Goal: Find specific page/section: Find specific page/section

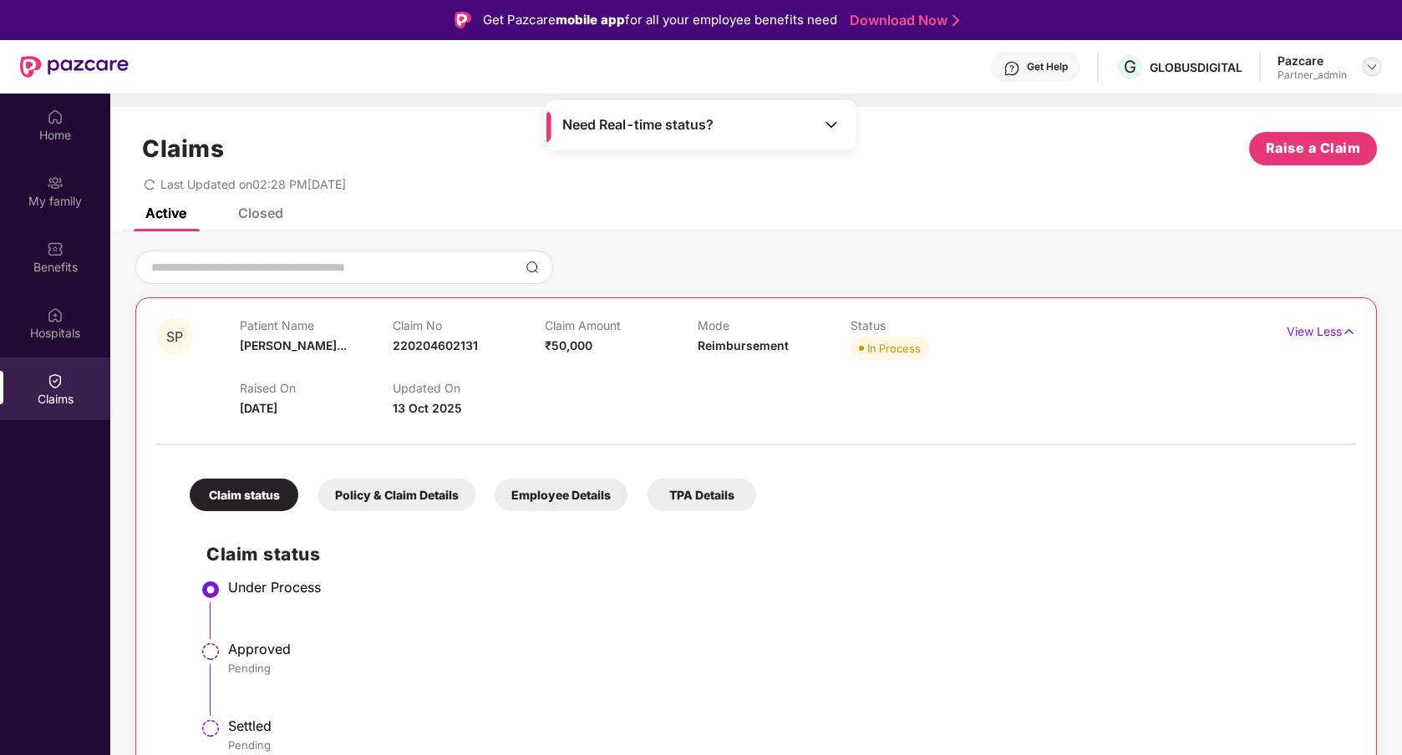
click at [1375, 74] on div at bounding box center [1371, 67] width 20 height 20
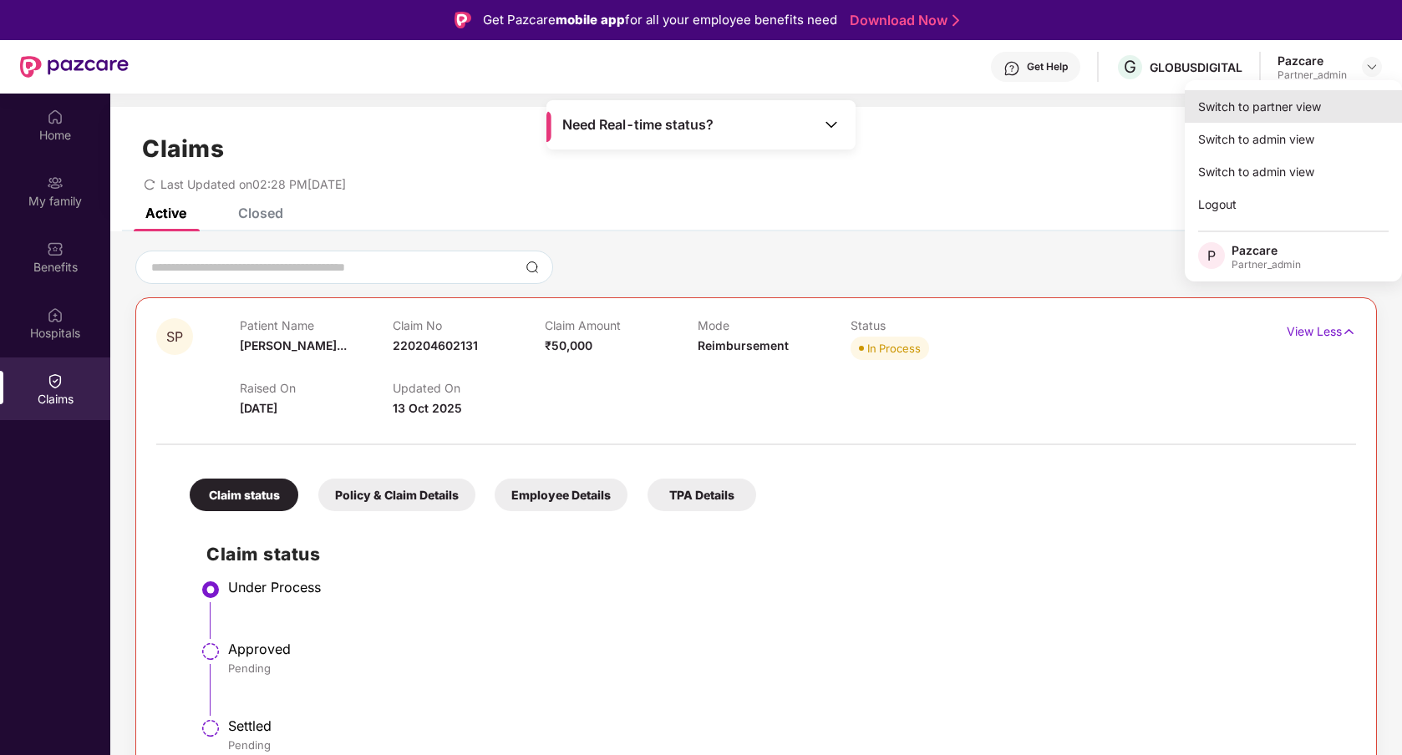
click at [1272, 114] on div "Switch to partner view" at bounding box center [1292, 106] width 217 height 33
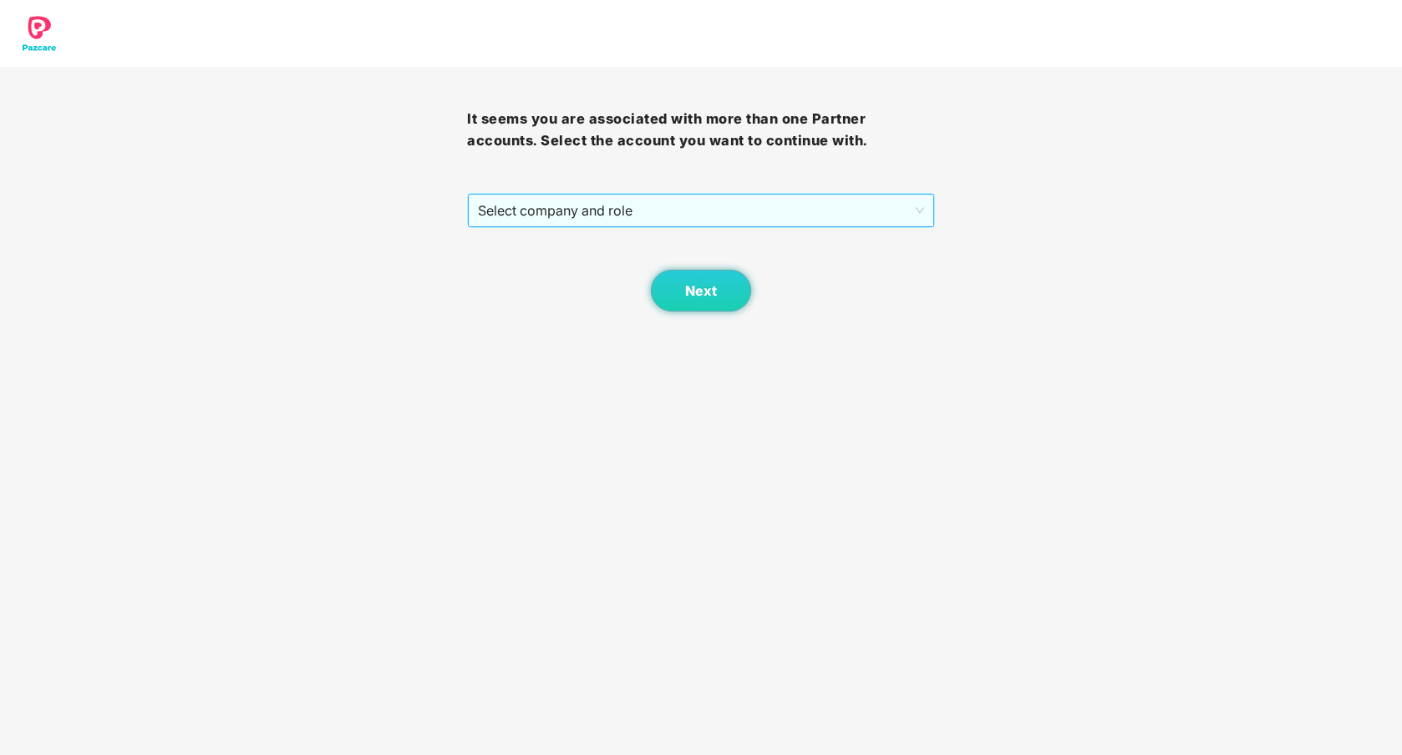
click at [882, 198] on span "Select company and role" at bounding box center [700, 211] width 445 height 32
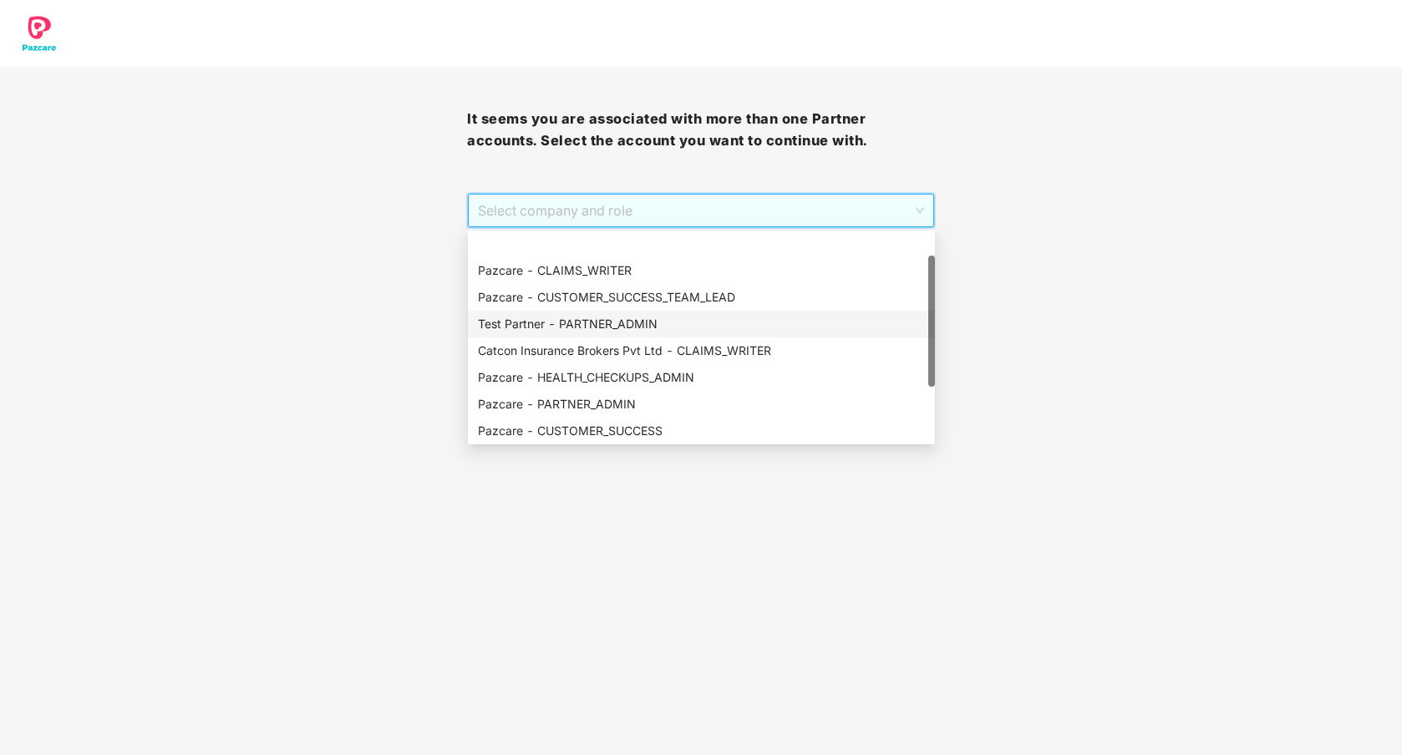
scroll to position [134, 0]
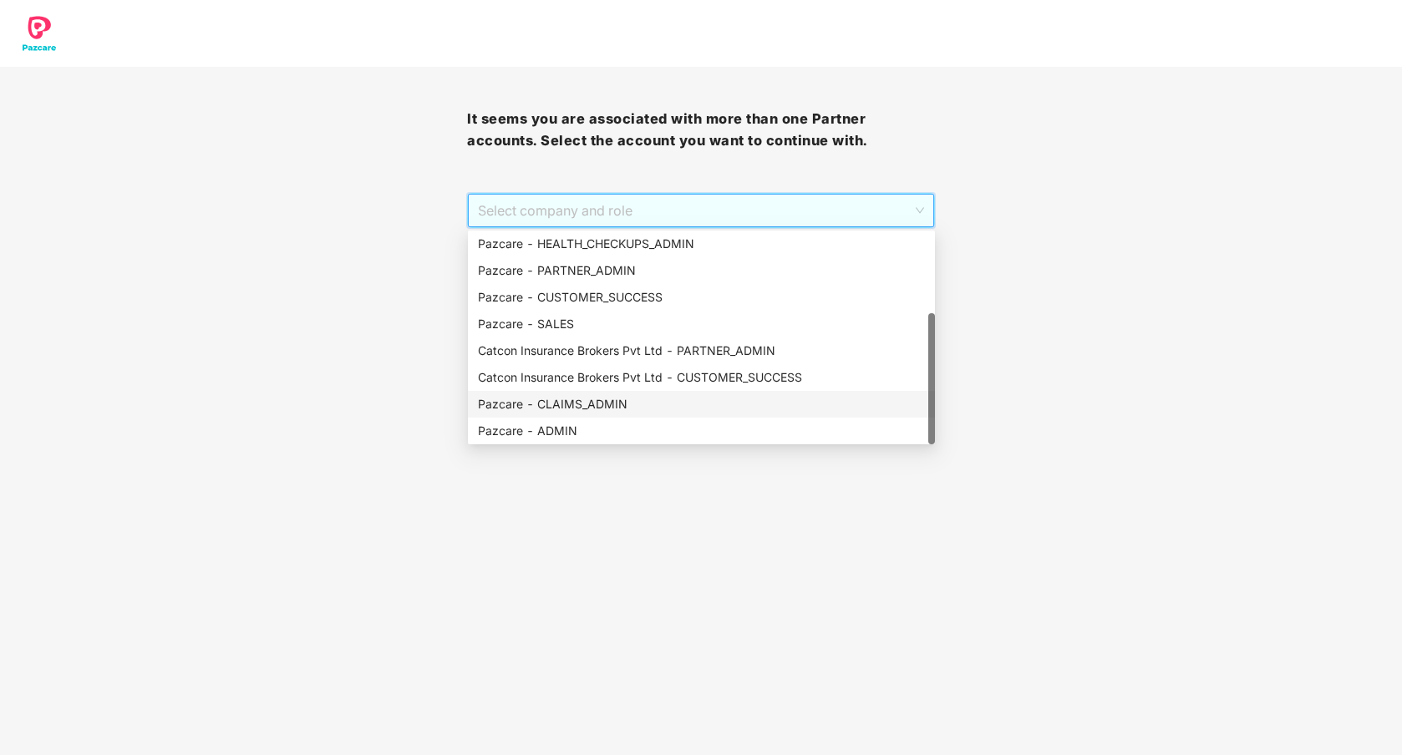
click at [604, 400] on div "Pazcare - CLAIMS_ADMIN" at bounding box center [701, 404] width 447 height 18
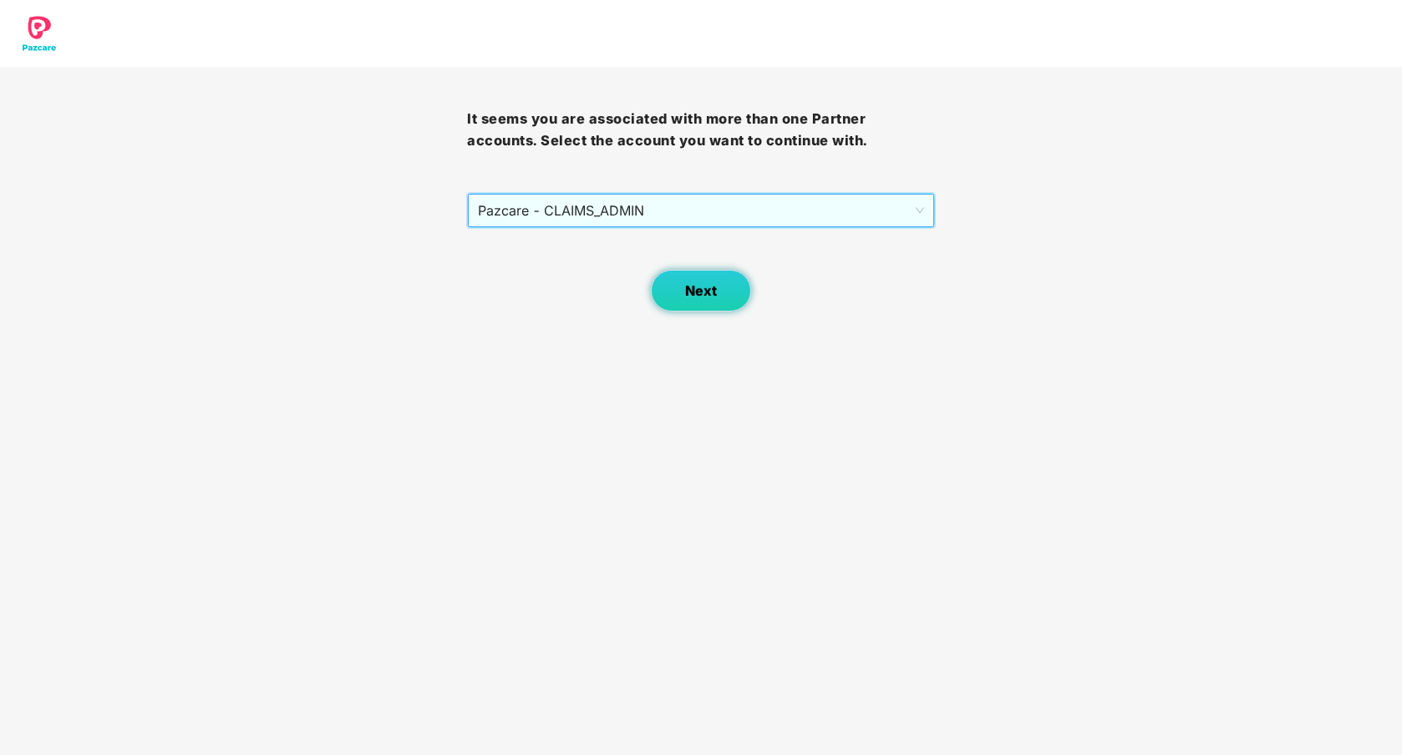
click at [699, 304] on button "Next" at bounding box center [701, 291] width 100 height 42
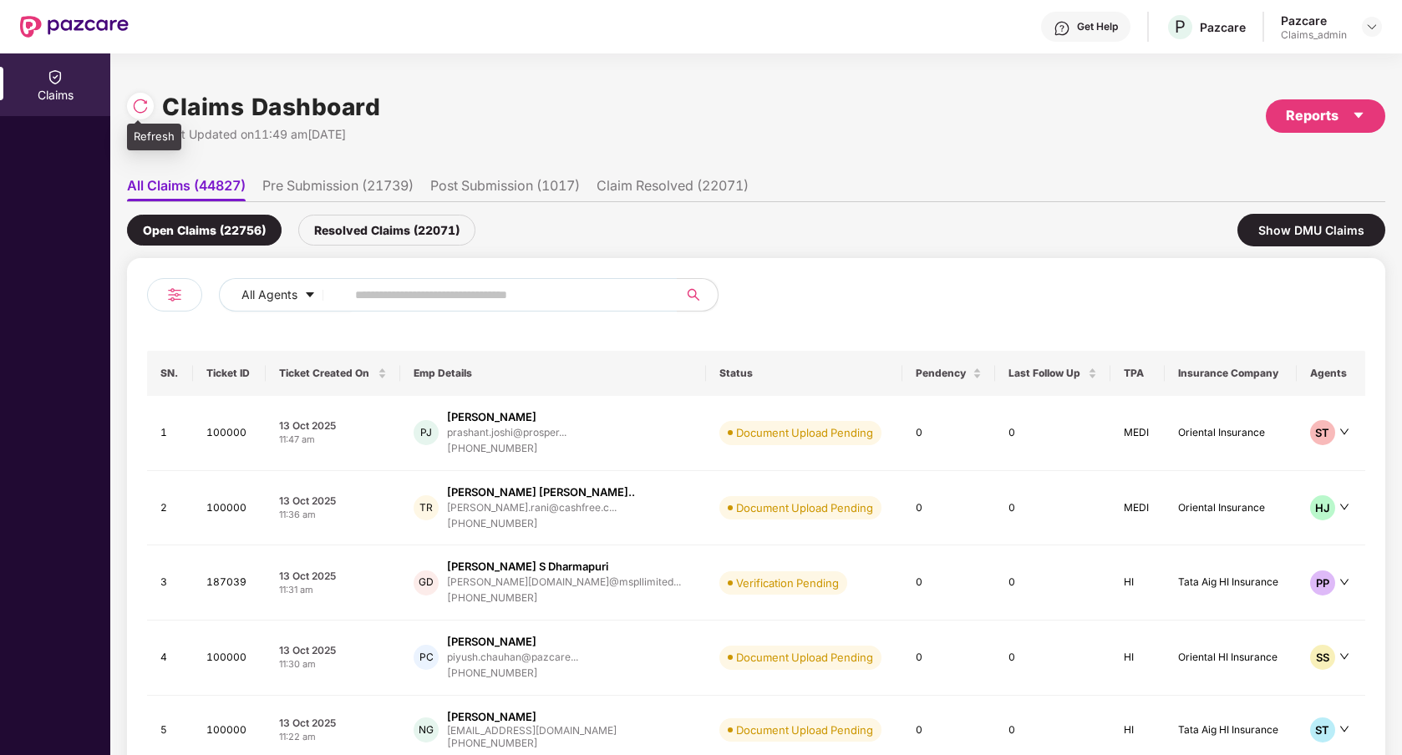
click at [143, 102] on img at bounding box center [140, 106] width 17 height 17
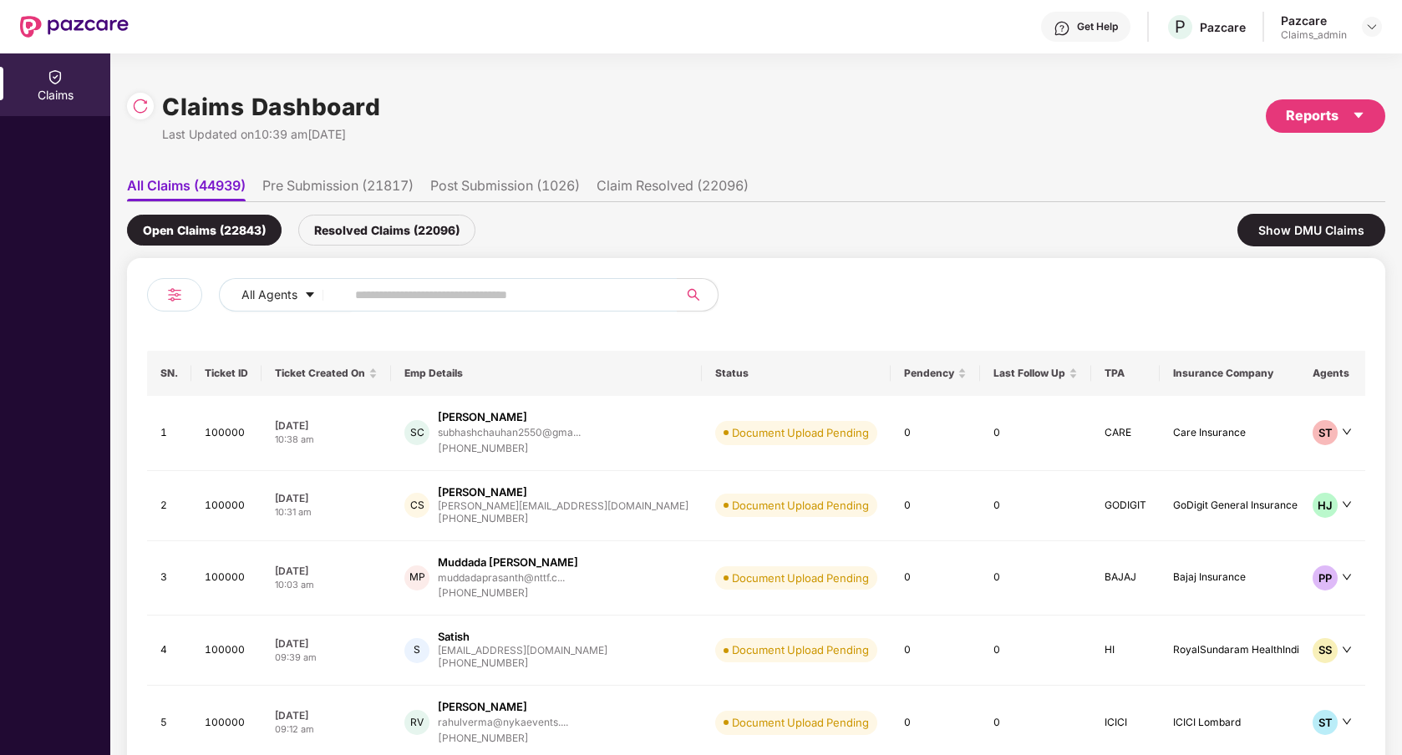
click at [465, 188] on li "Post Submission (1026)" at bounding box center [505, 189] width 150 height 24
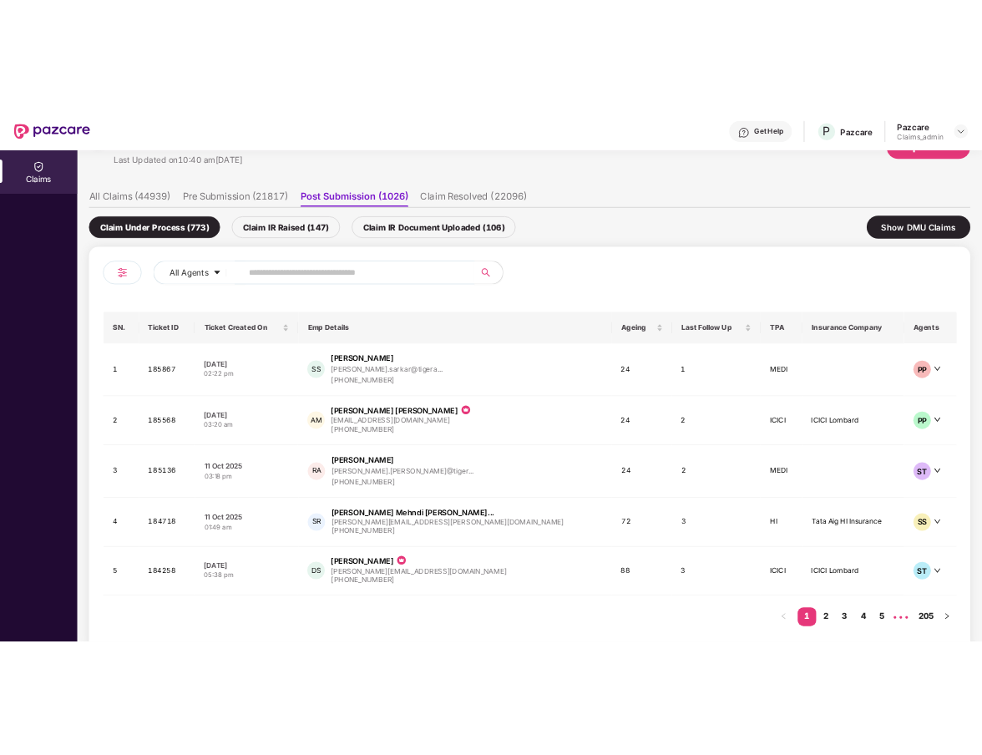
scroll to position [94, 0]
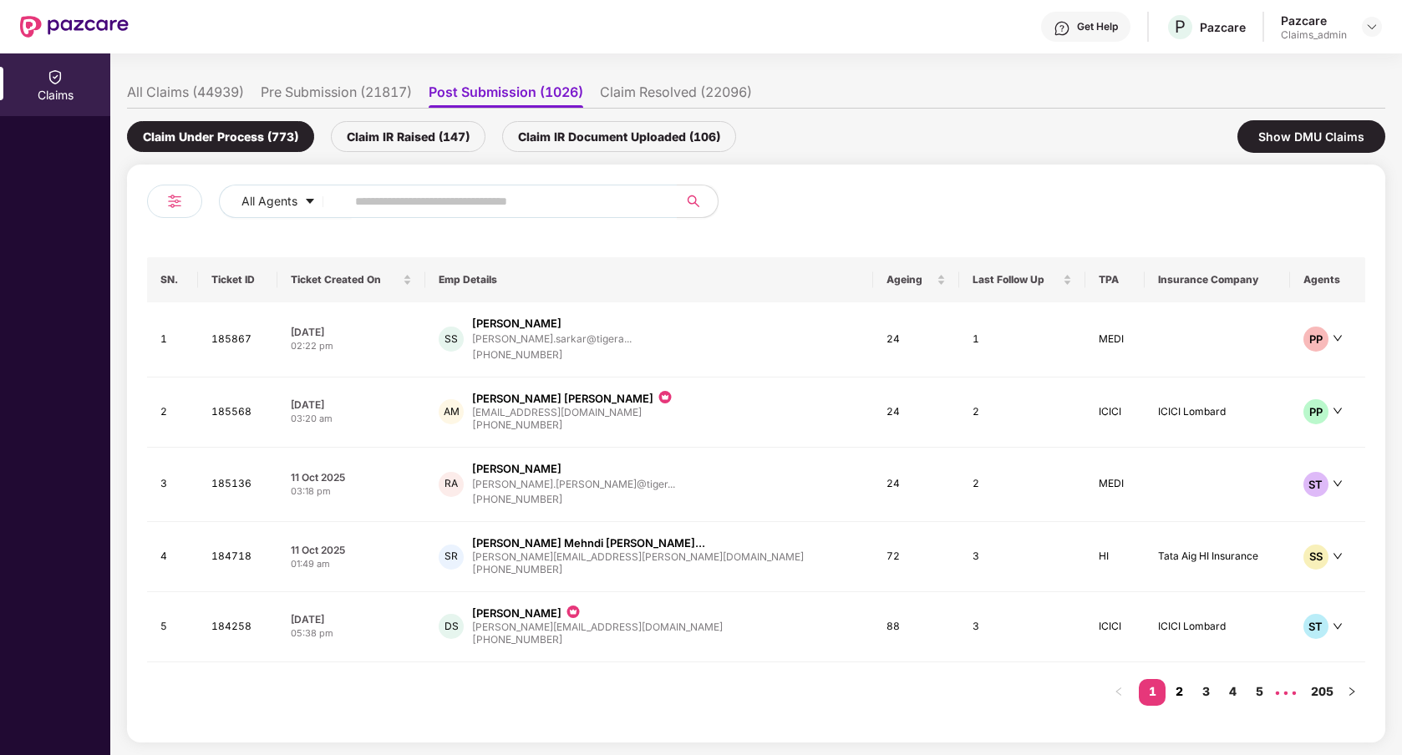
click at [1181, 693] on link "2" at bounding box center [1178, 691] width 27 height 25
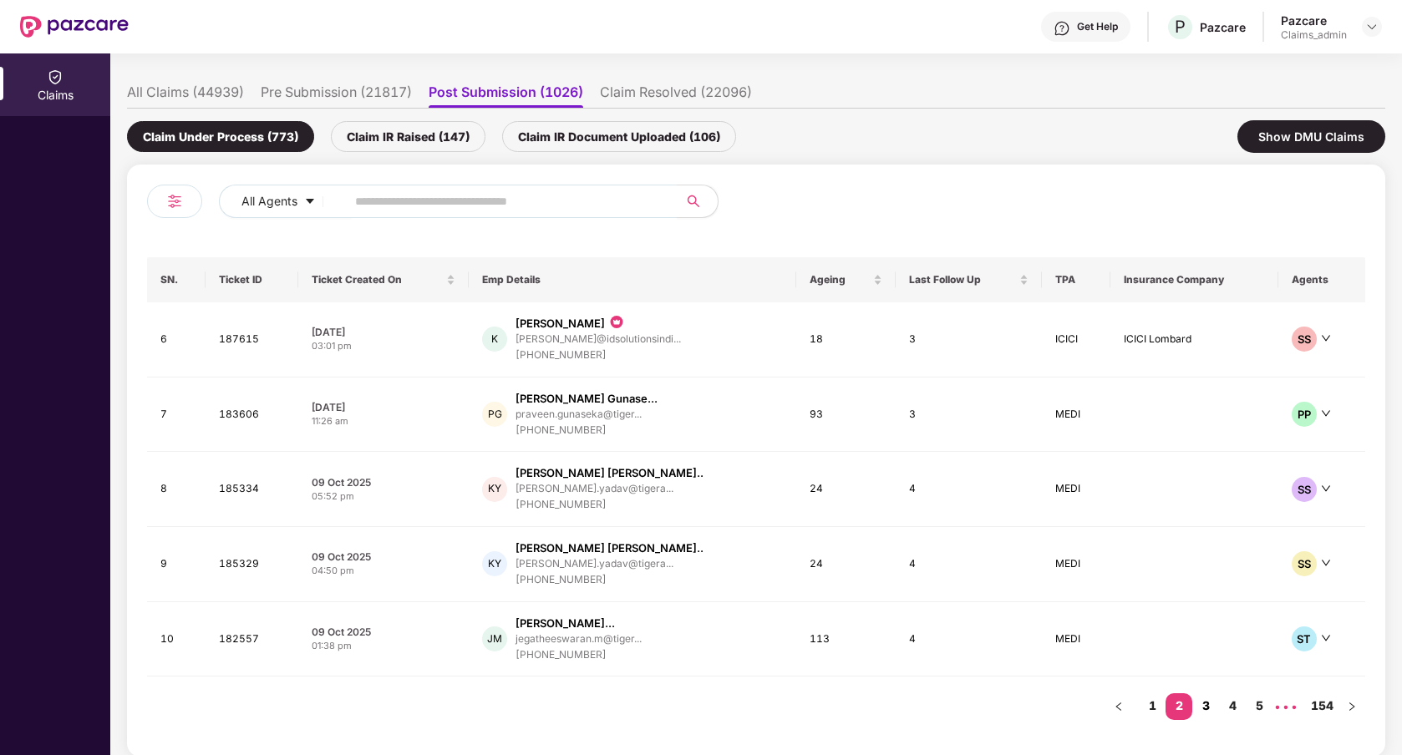
click at [1212, 706] on link "3" at bounding box center [1205, 705] width 27 height 25
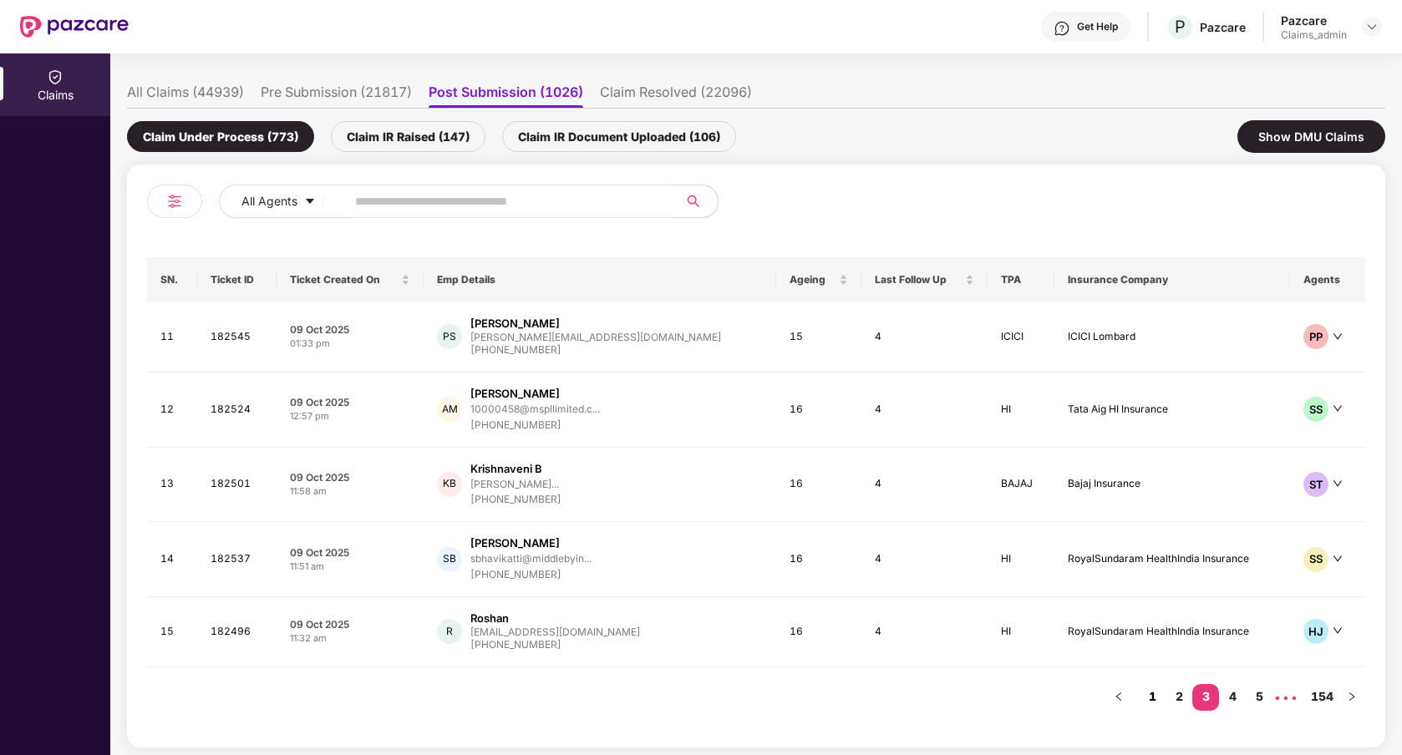
click at [1152, 694] on link "1" at bounding box center [1151, 696] width 27 height 25
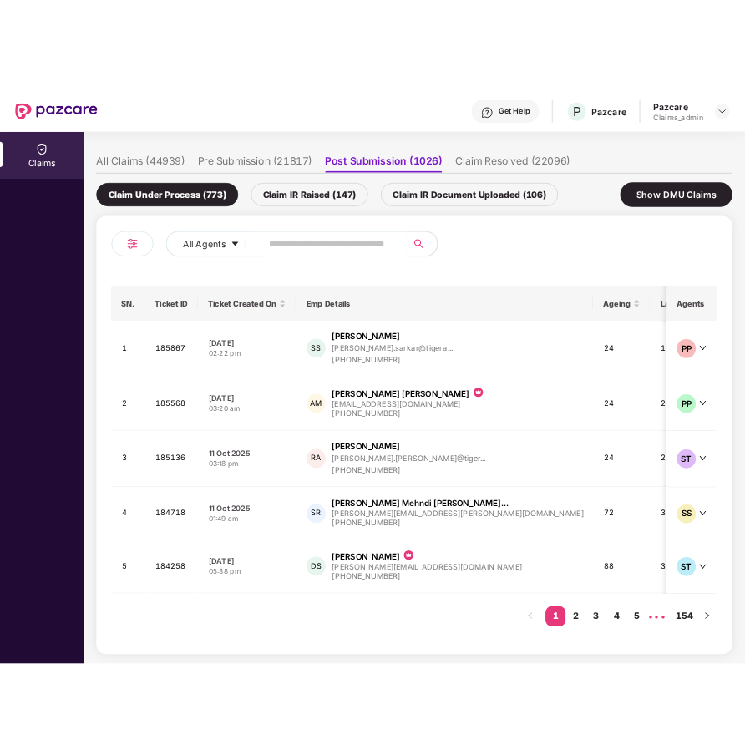
scroll to position [0, 0]
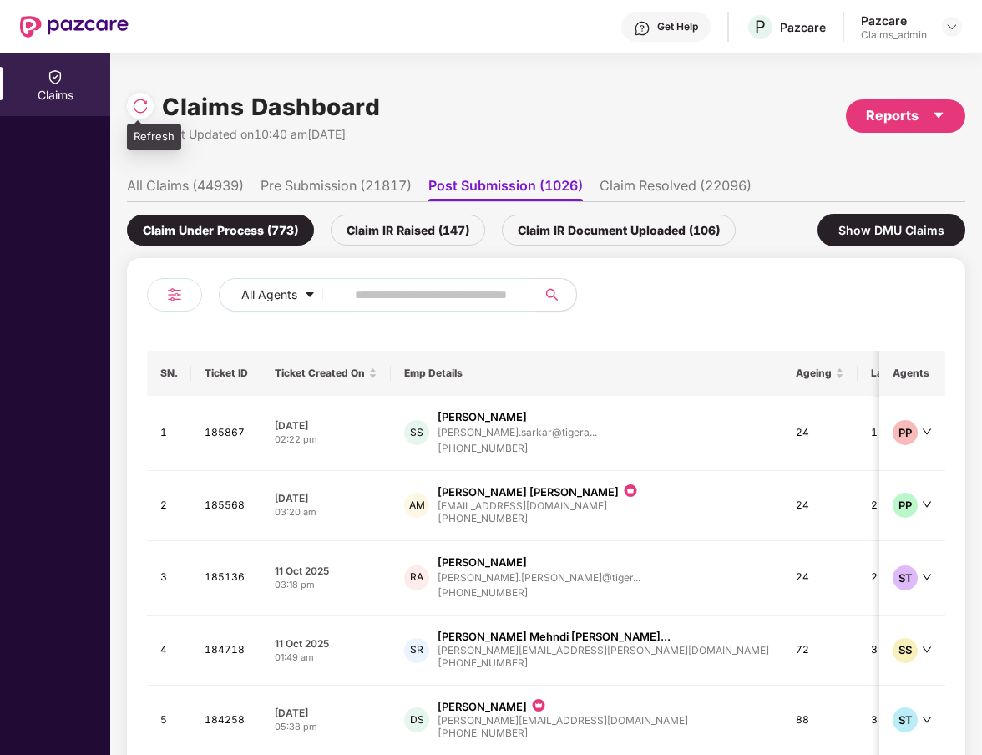
click at [138, 97] on div at bounding box center [140, 106] width 27 height 27
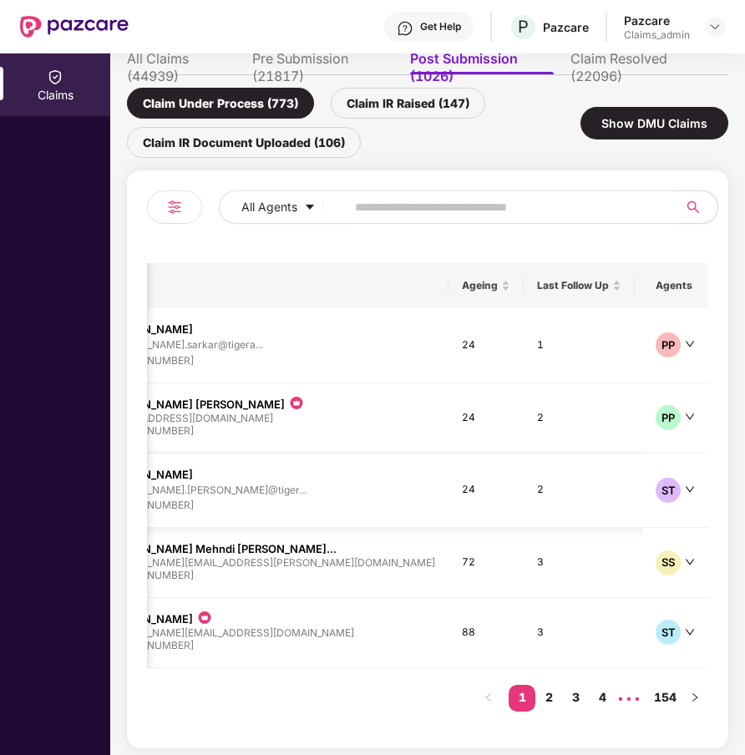
scroll to position [132, 0]
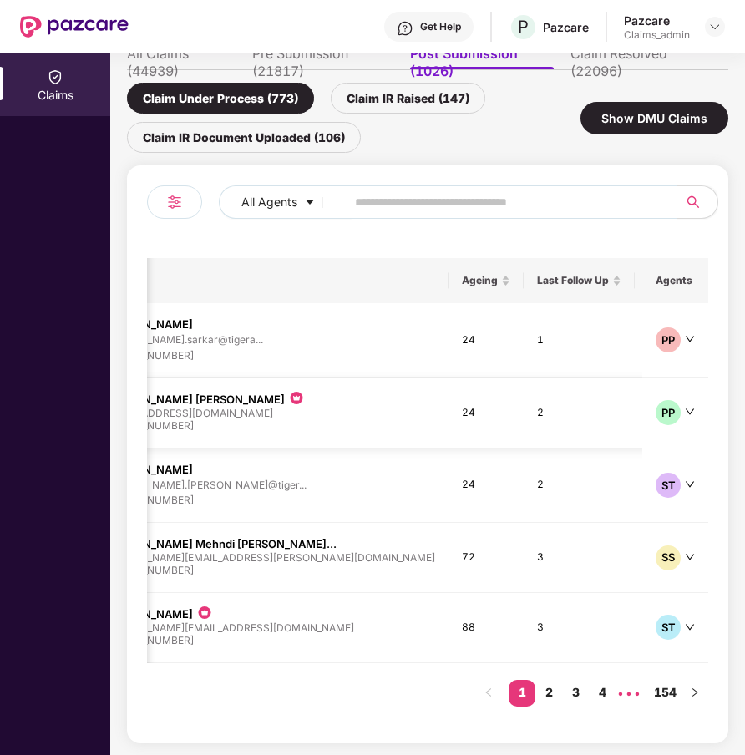
click at [687, 432] on td "ICICI Lombard" at bounding box center [750, 413] width 127 height 70
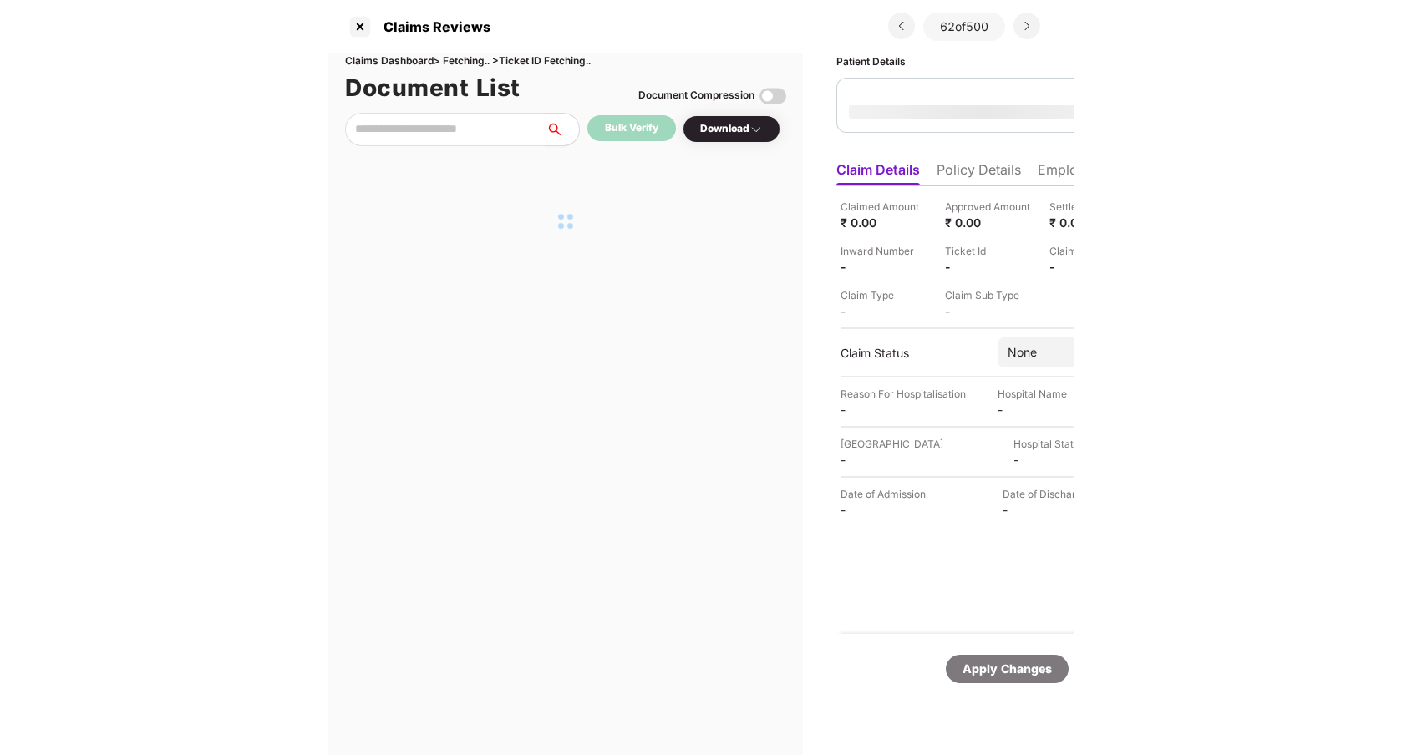
scroll to position [0, 0]
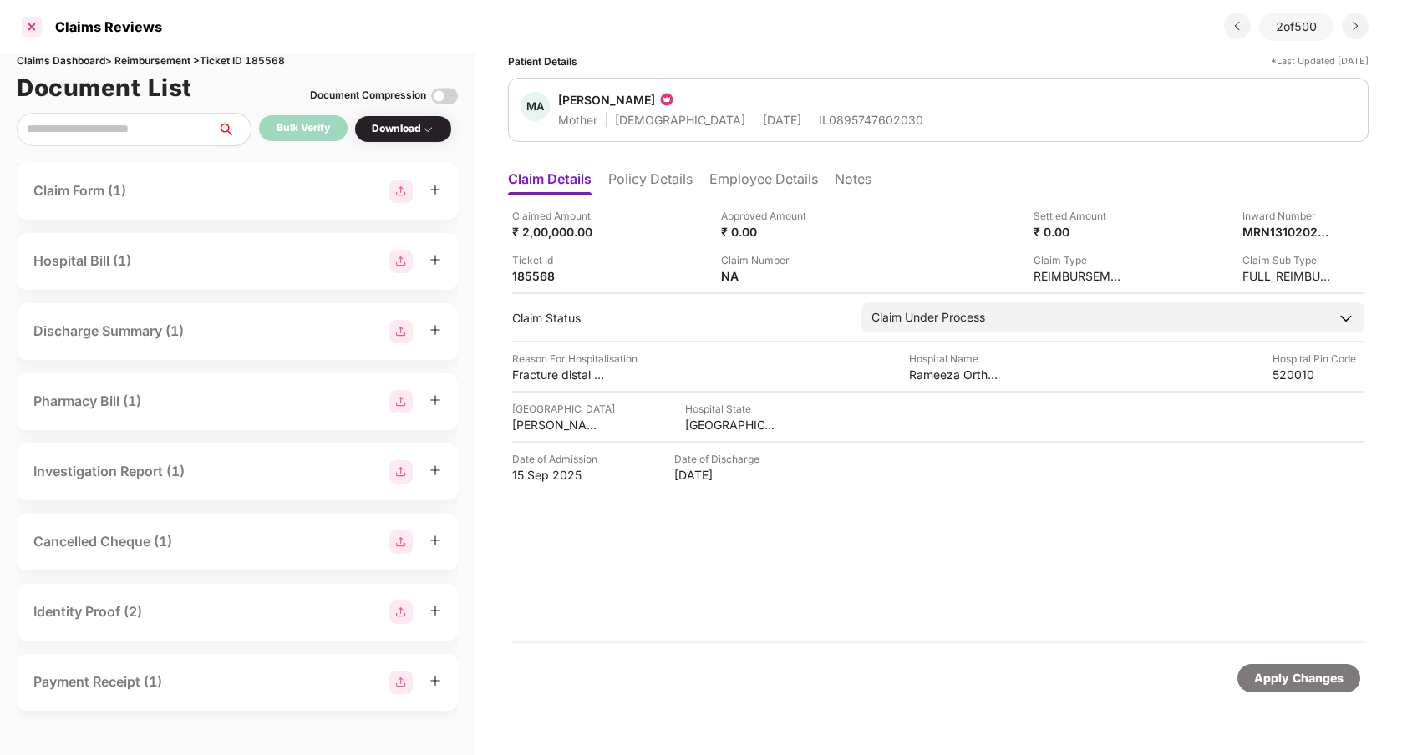
click at [42, 33] on div at bounding box center [31, 26] width 27 height 27
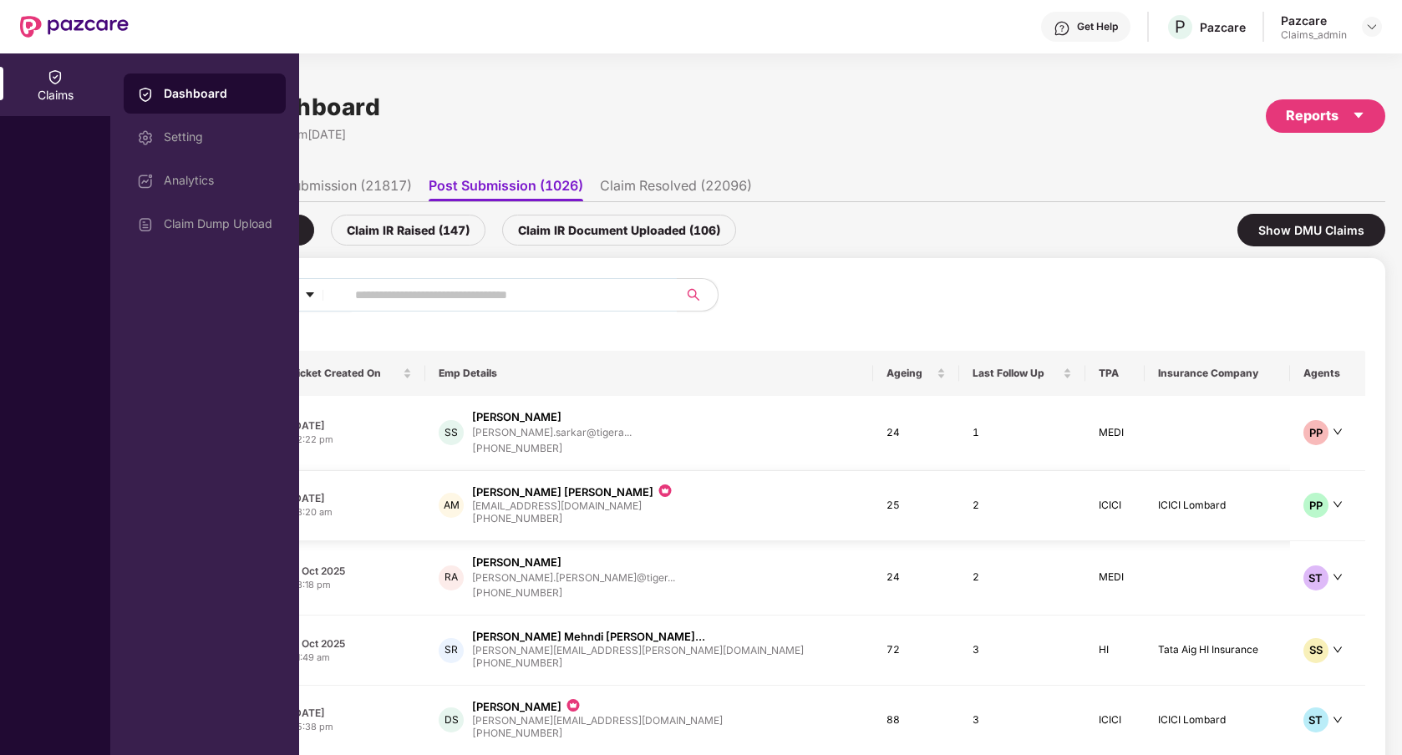
scroll to position [0, 2]
click at [956, 281] on div at bounding box center [1060, 301] width 609 height 47
click at [59, 87] on div "Claims" at bounding box center [55, 95] width 110 height 17
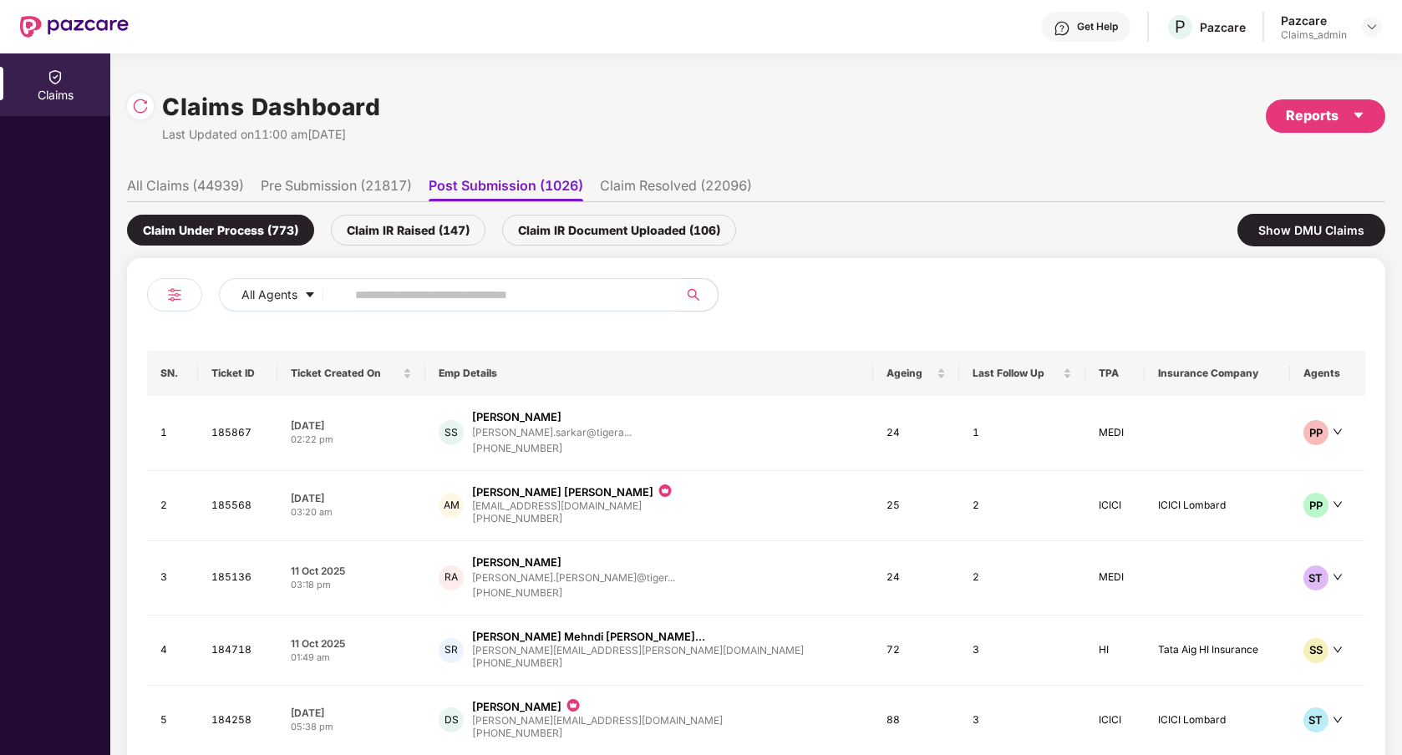
click at [237, 179] on li "All Claims (44939)" at bounding box center [185, 189] width 117 height 24
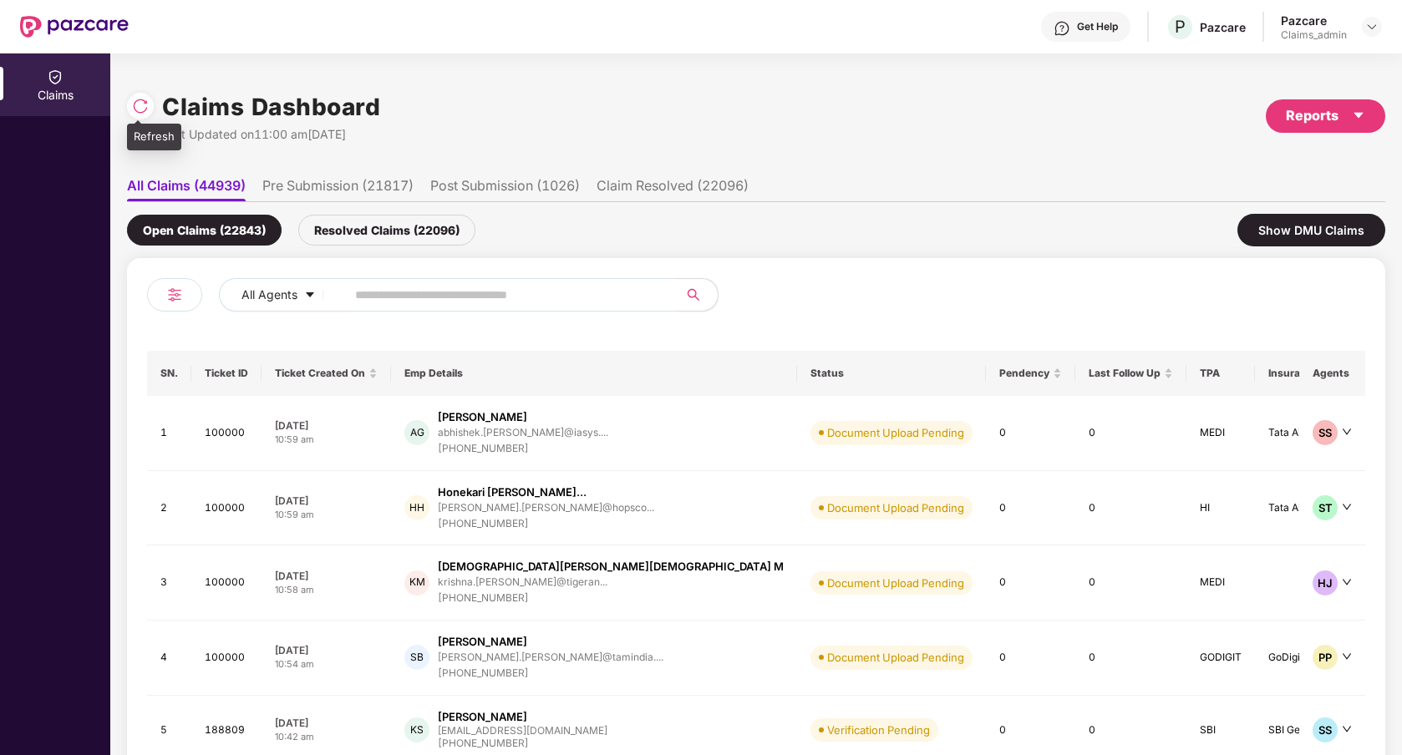
click at [138, 107] on img at bounding box center [140, 106] width 17 height 17
click at [379, 194] on li "Pre Submission (21821)" at bounding box center [337, 189] width 151 height 24
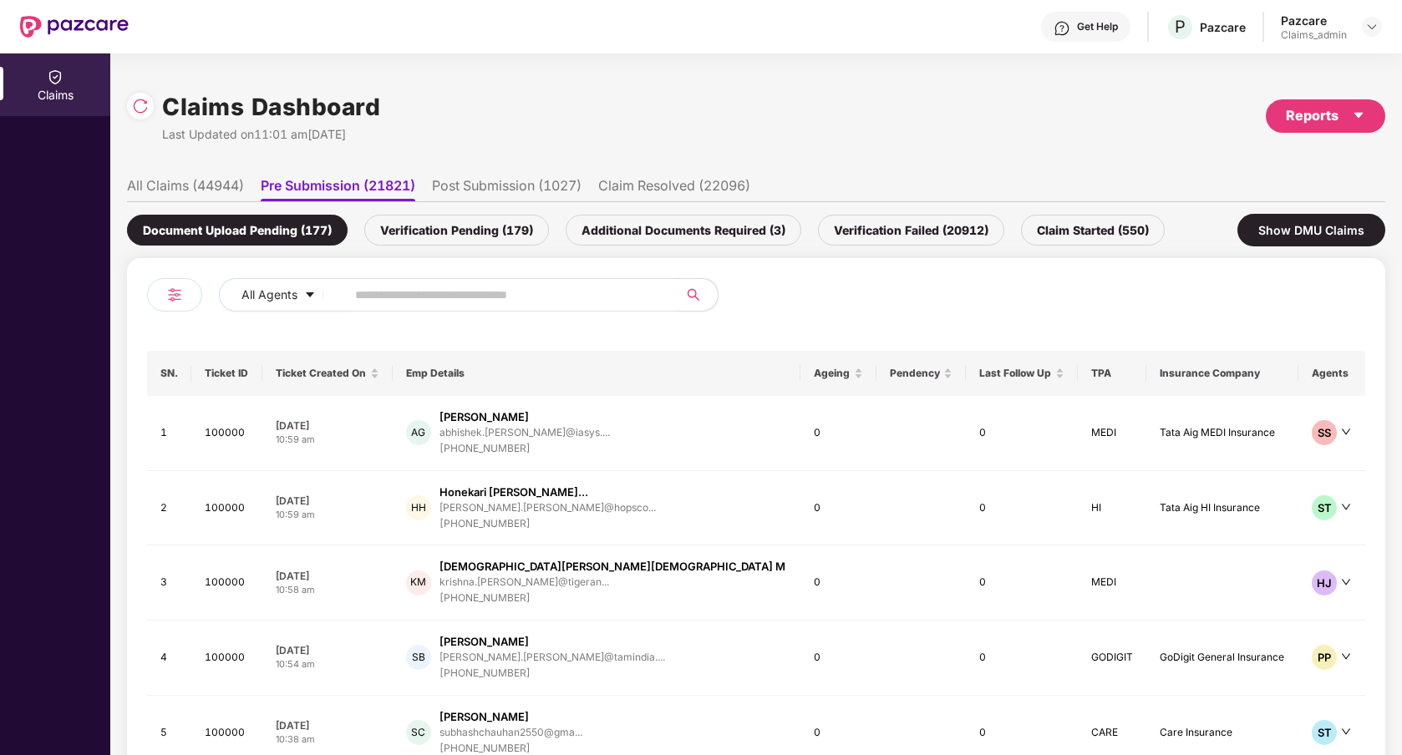
click at [490, 190] on li "Post Submission (1027)" at bounding box center [507, 189] width 150 height 24
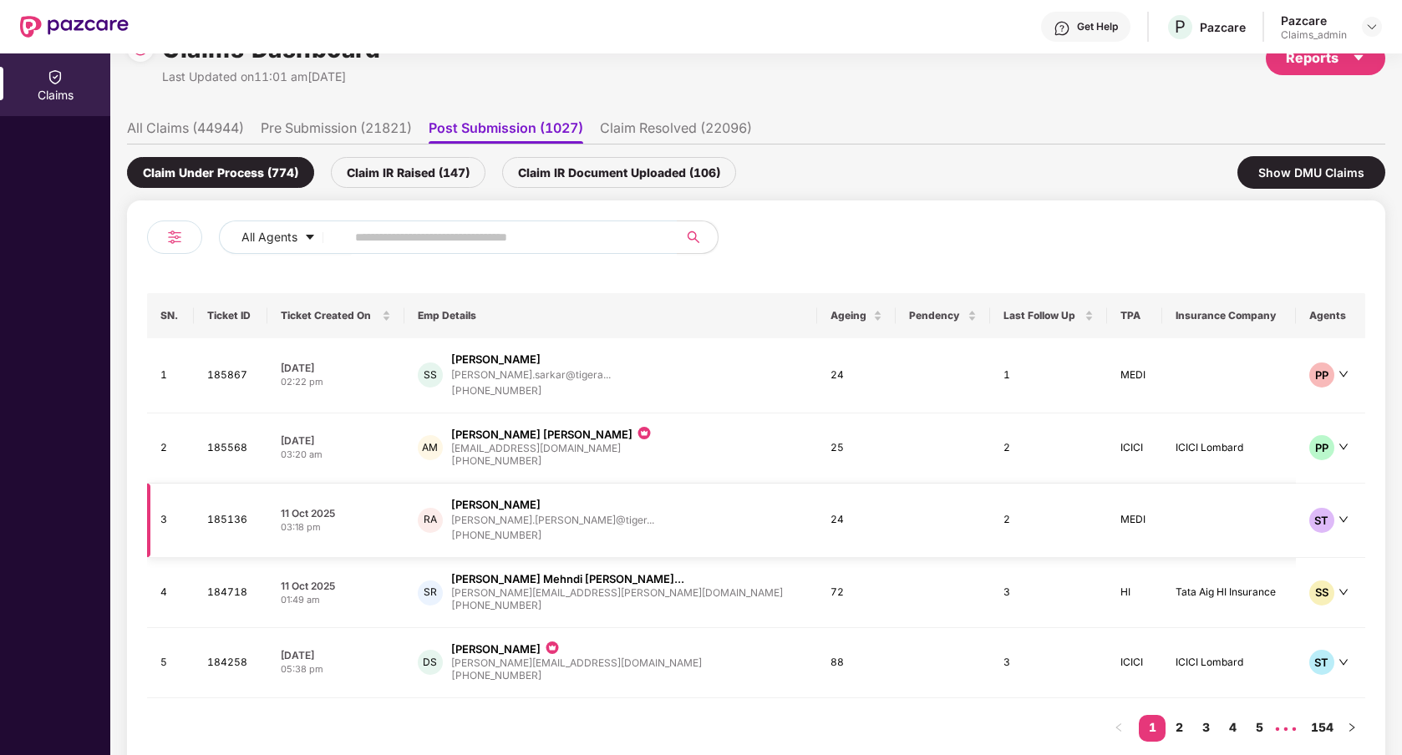
scroll to position [61, 0]
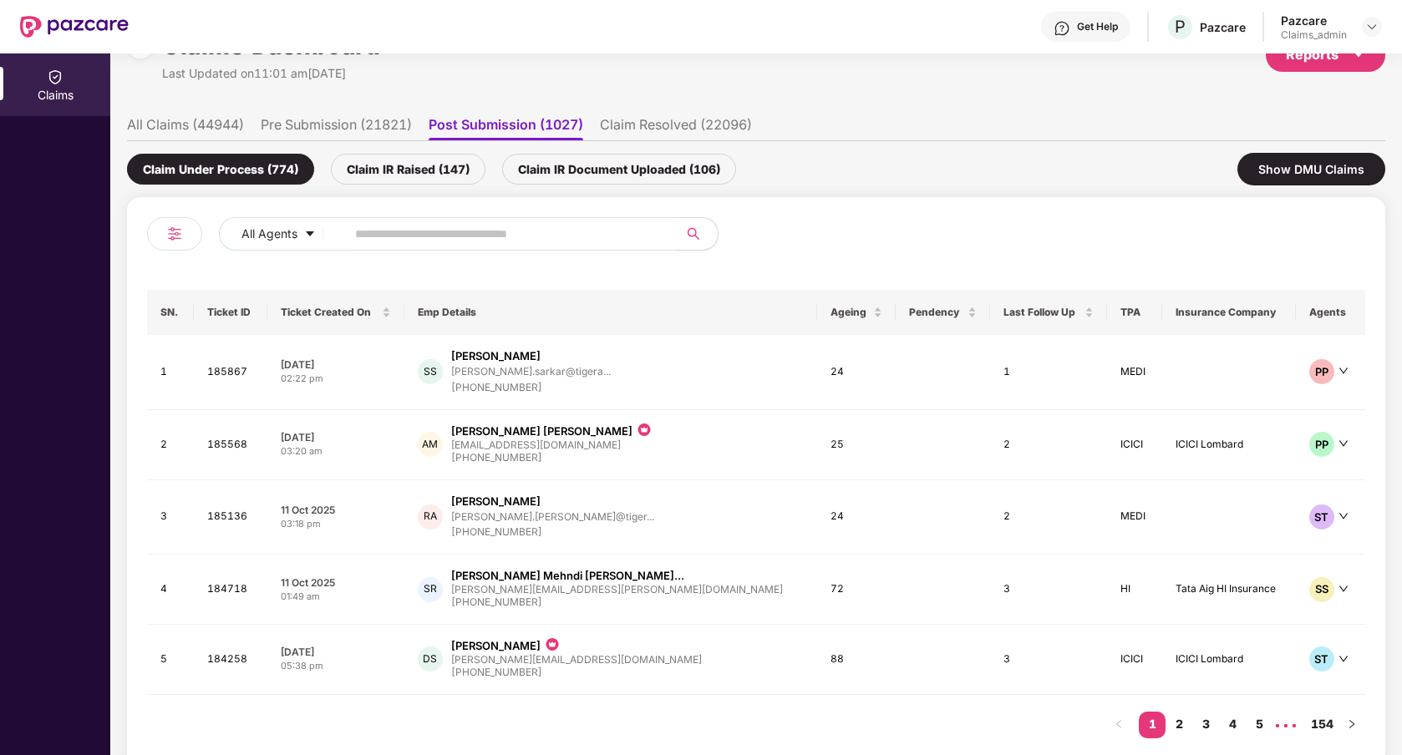
click at [202, 119] on li "All Claims (44944)" at bounding box center [185, 128] width 117 height 24
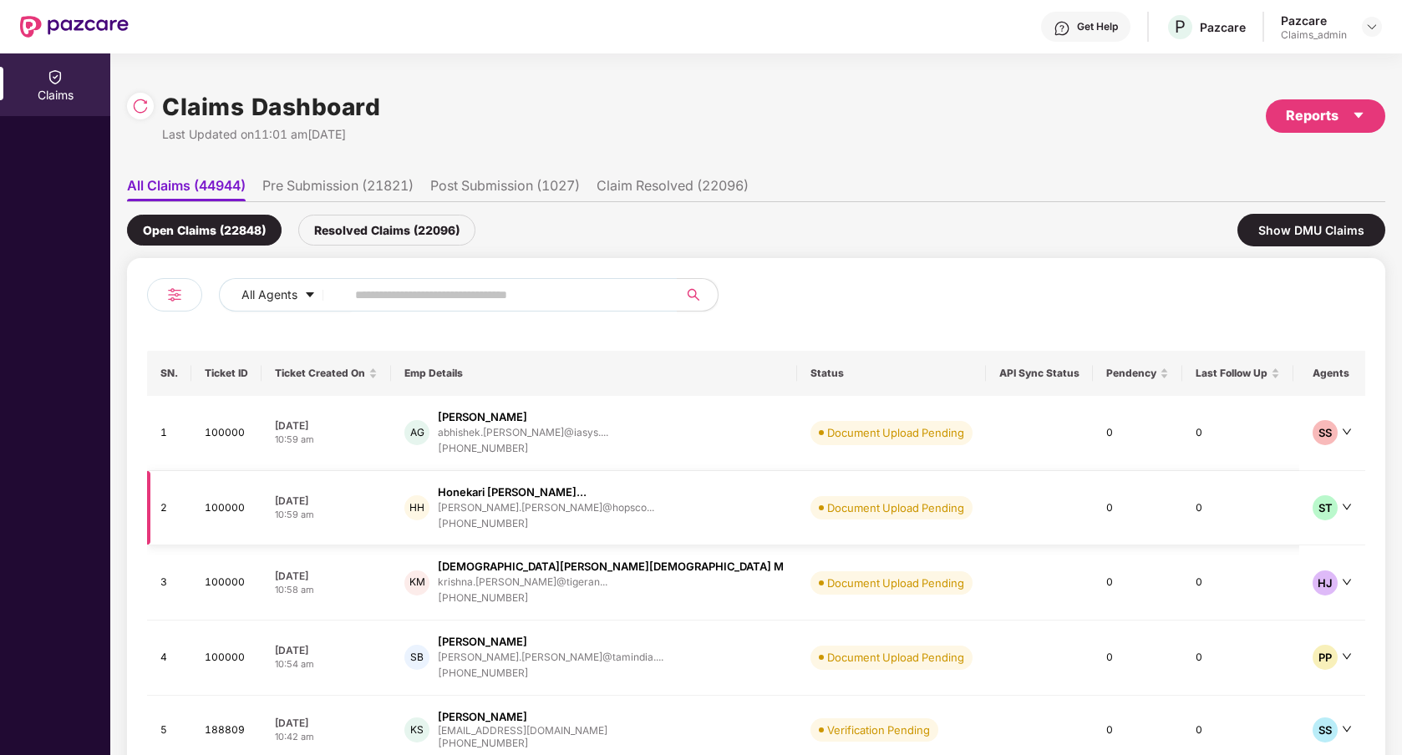
scroll to position [103, 0]
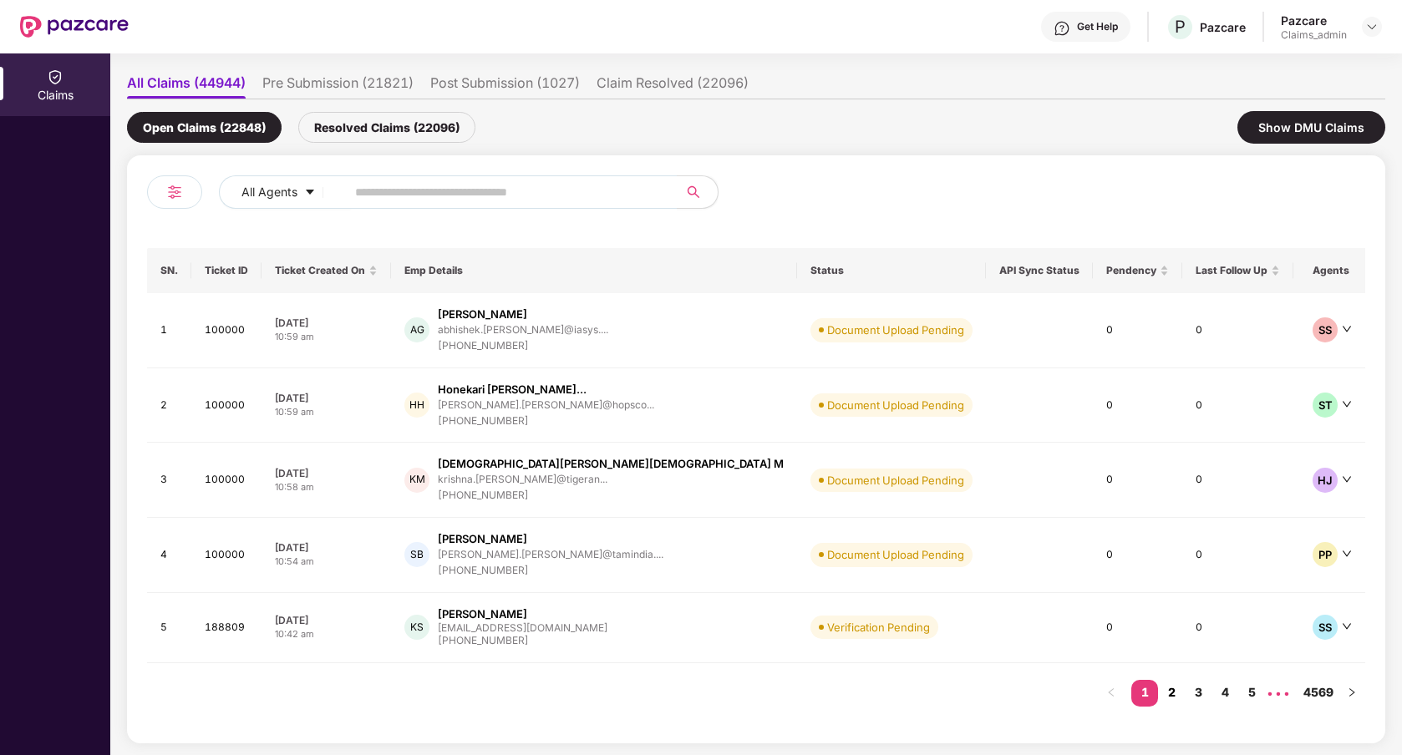
click at [1174, 694] on link "2" at bounding box center [1171, 692] width 27 height 25
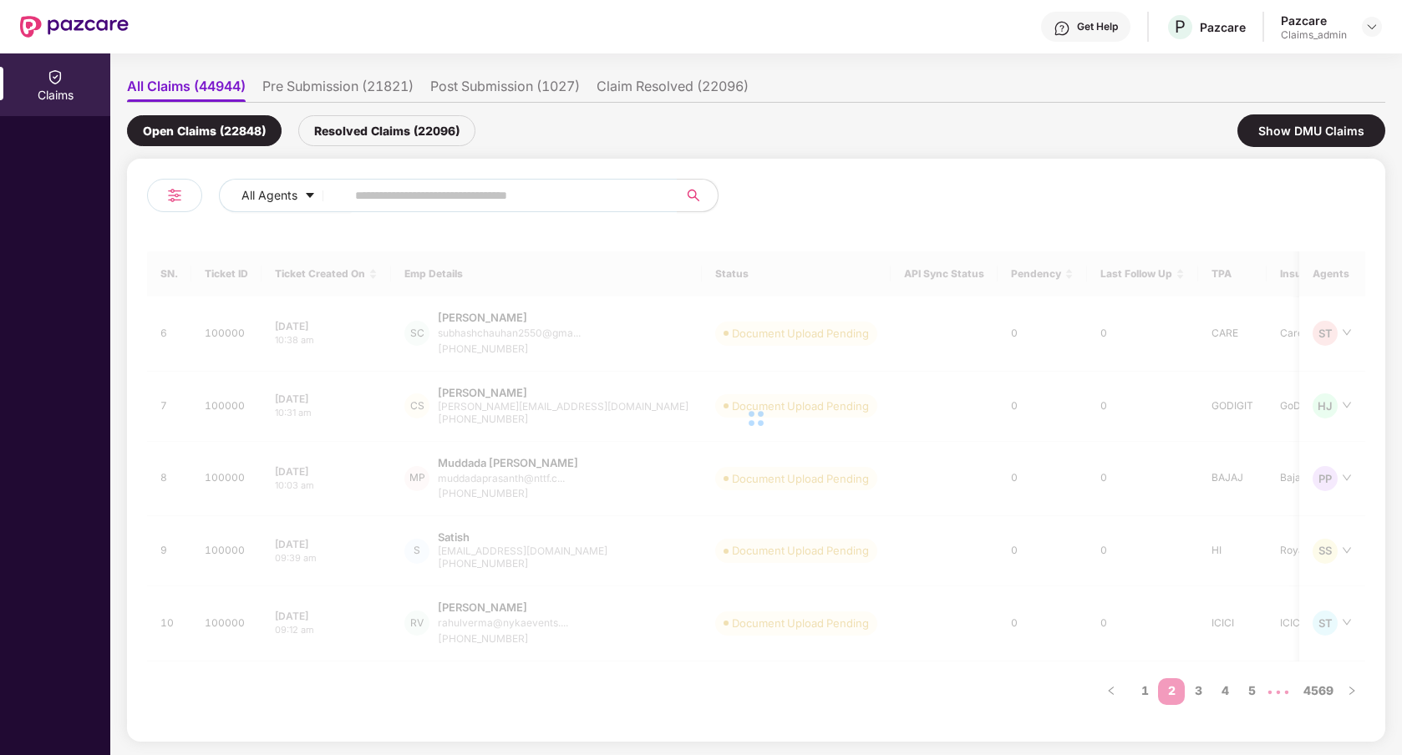
scroll to position [99, 0]
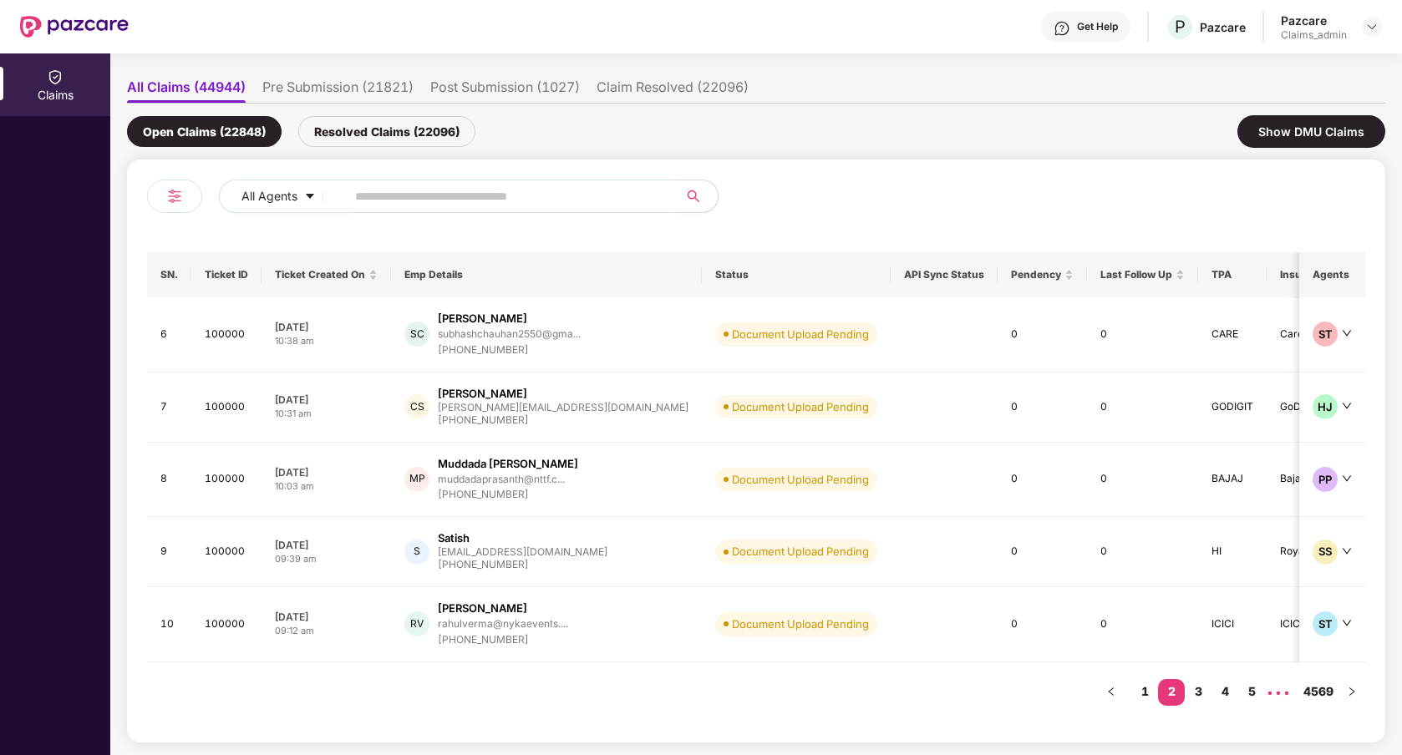
click at [1199, 693] on link "3" at bounding box center [1197, 691] width 27 height 25
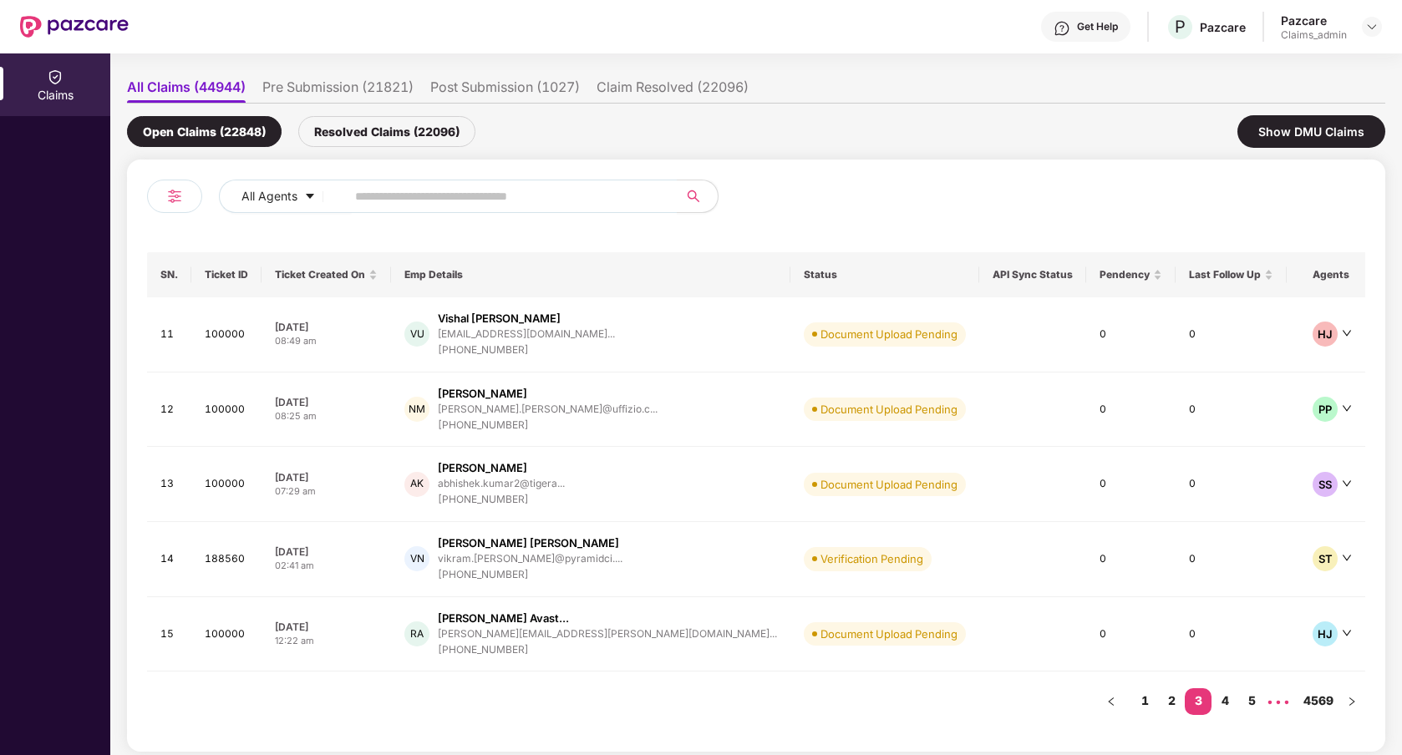
click at [1217, 696] on link "4" at bounding box center [1224, 700] width 27 height 25
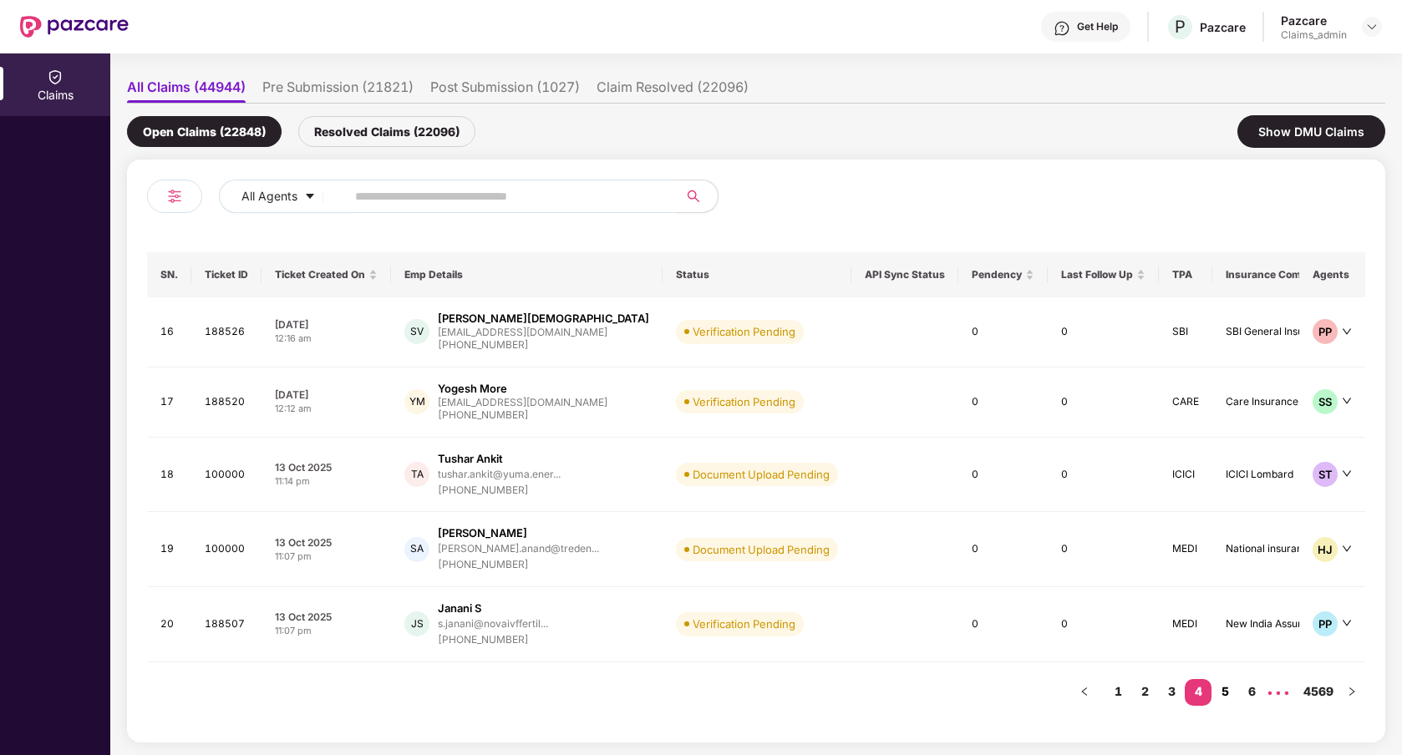
click at [1228, 692] on link "5" at bounding box center [1224, 691] width 27 height 25
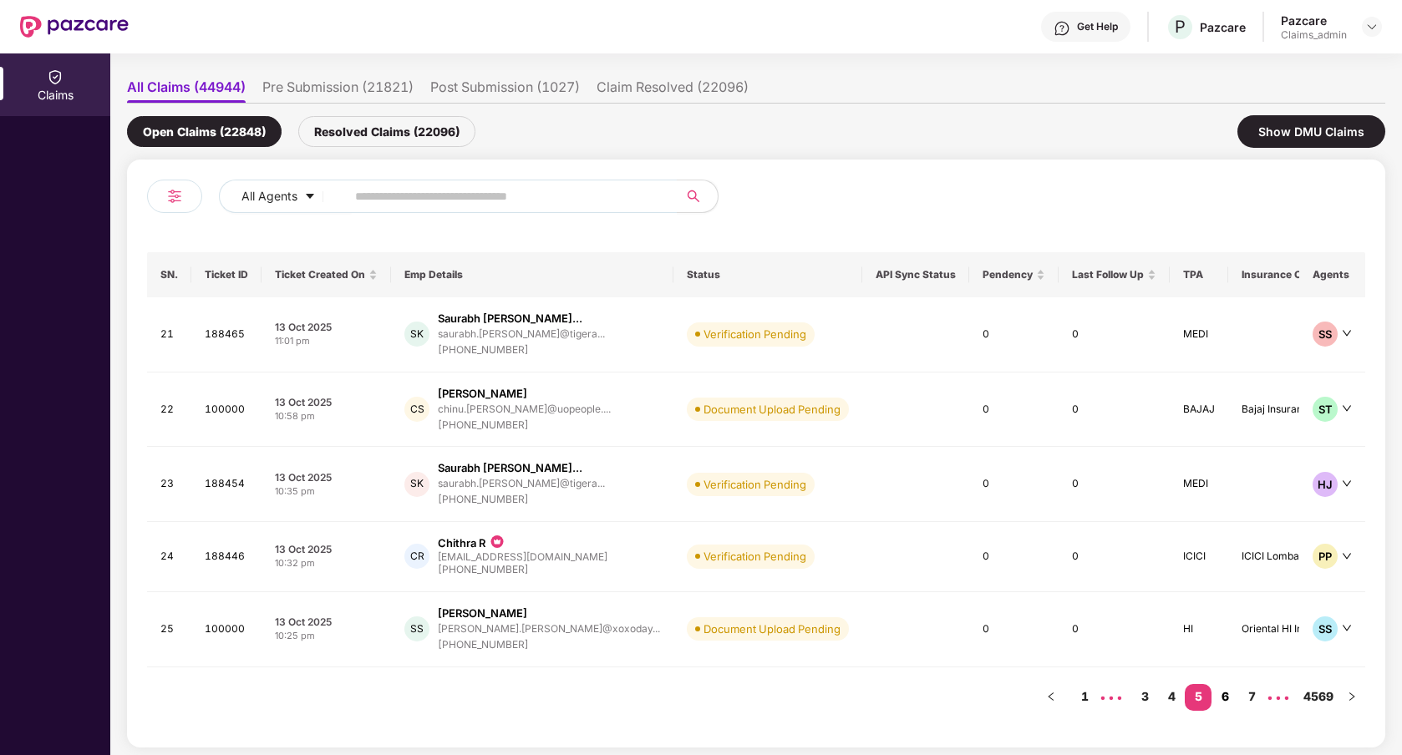
click at [1229, 696] on link "6" at bounding box center [1224, 696] width 27 height 25
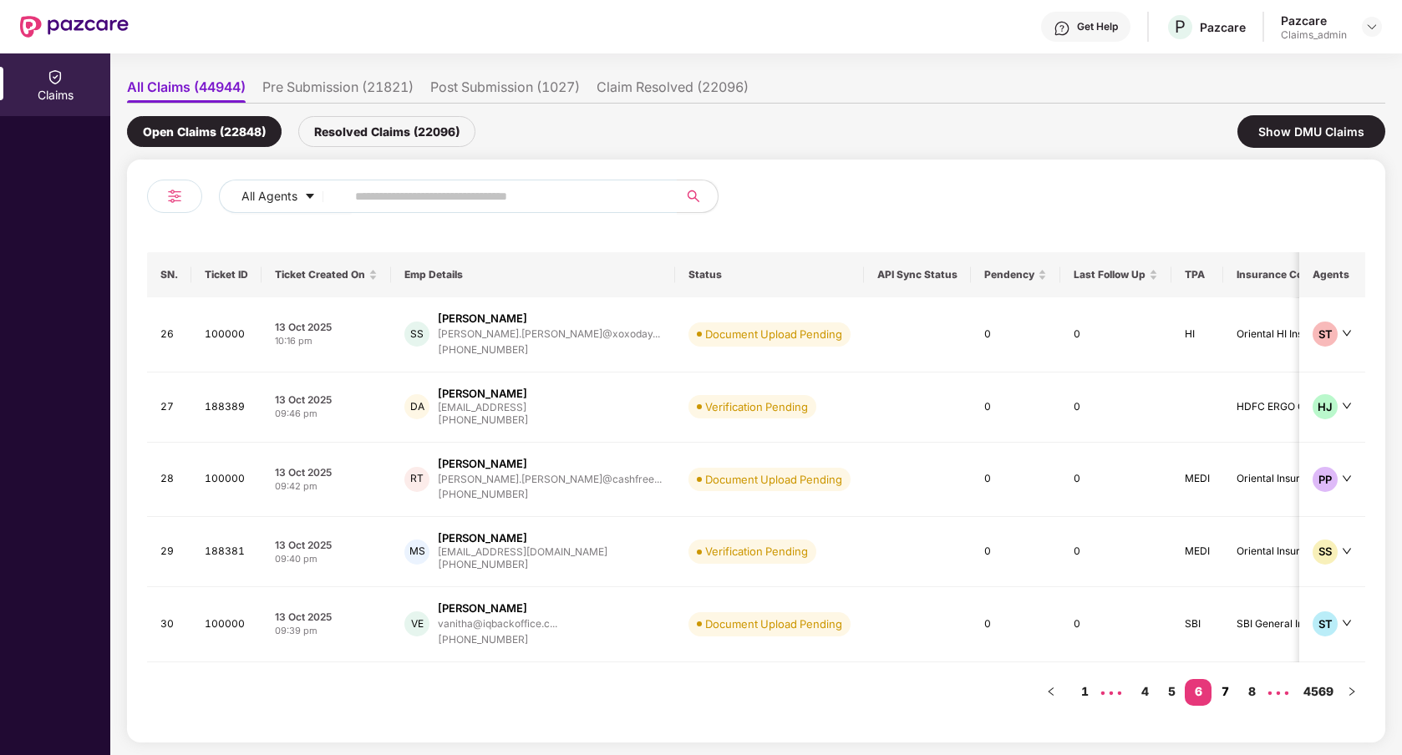
click at [1227, 693] on link "7" at bounding box center [1224, 691] width 27 height 25
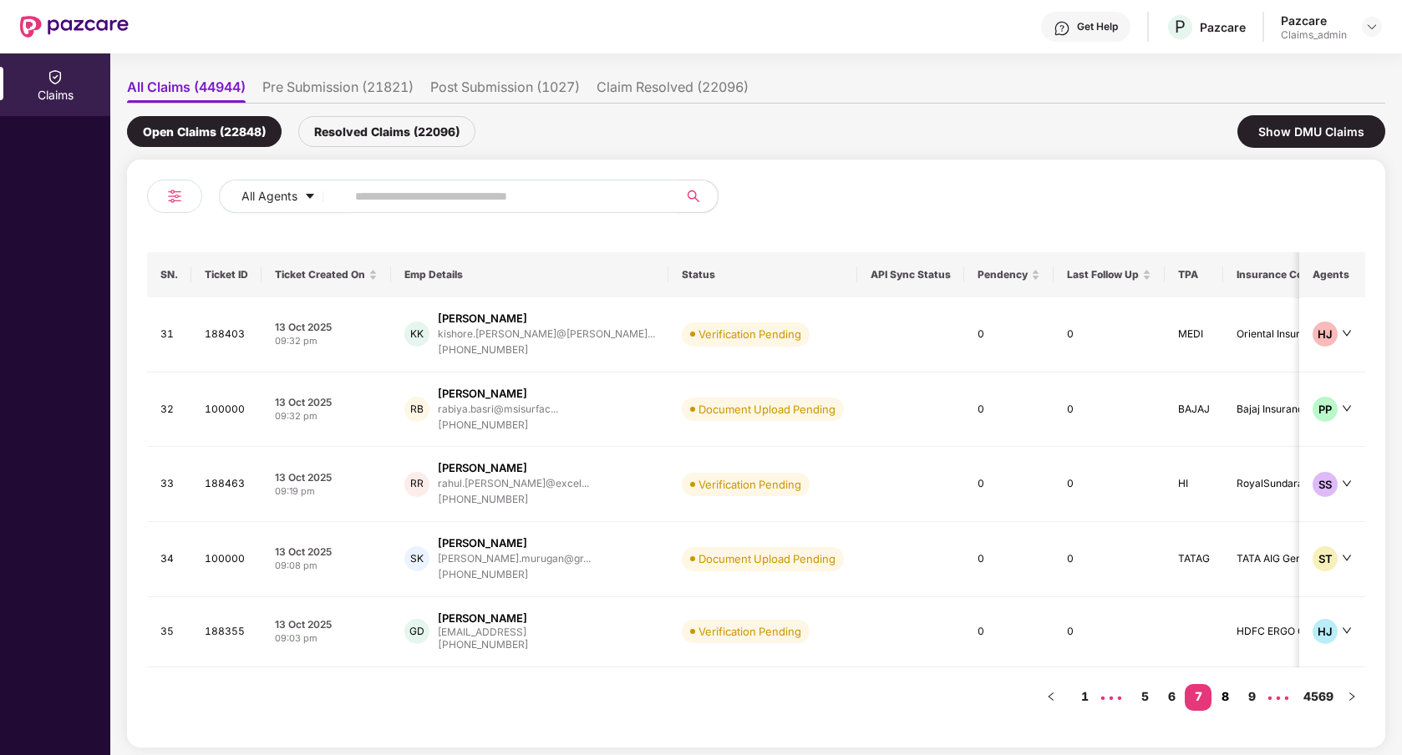
click at [1228, 694] on link "8" at bounding box center [1224, 696] width 27 height 25
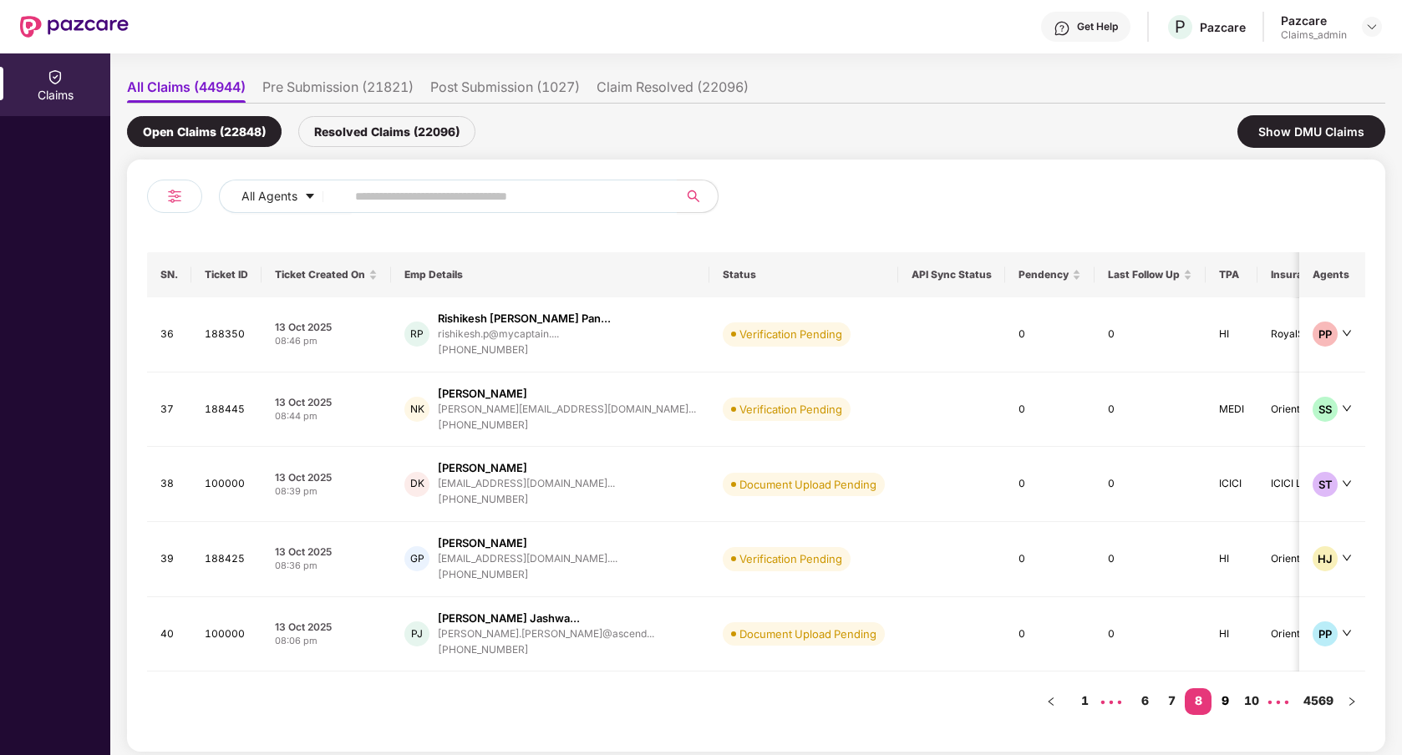
click at [1226, 699] on link "9" at bounding box center [1224, 700] width 27 height 25
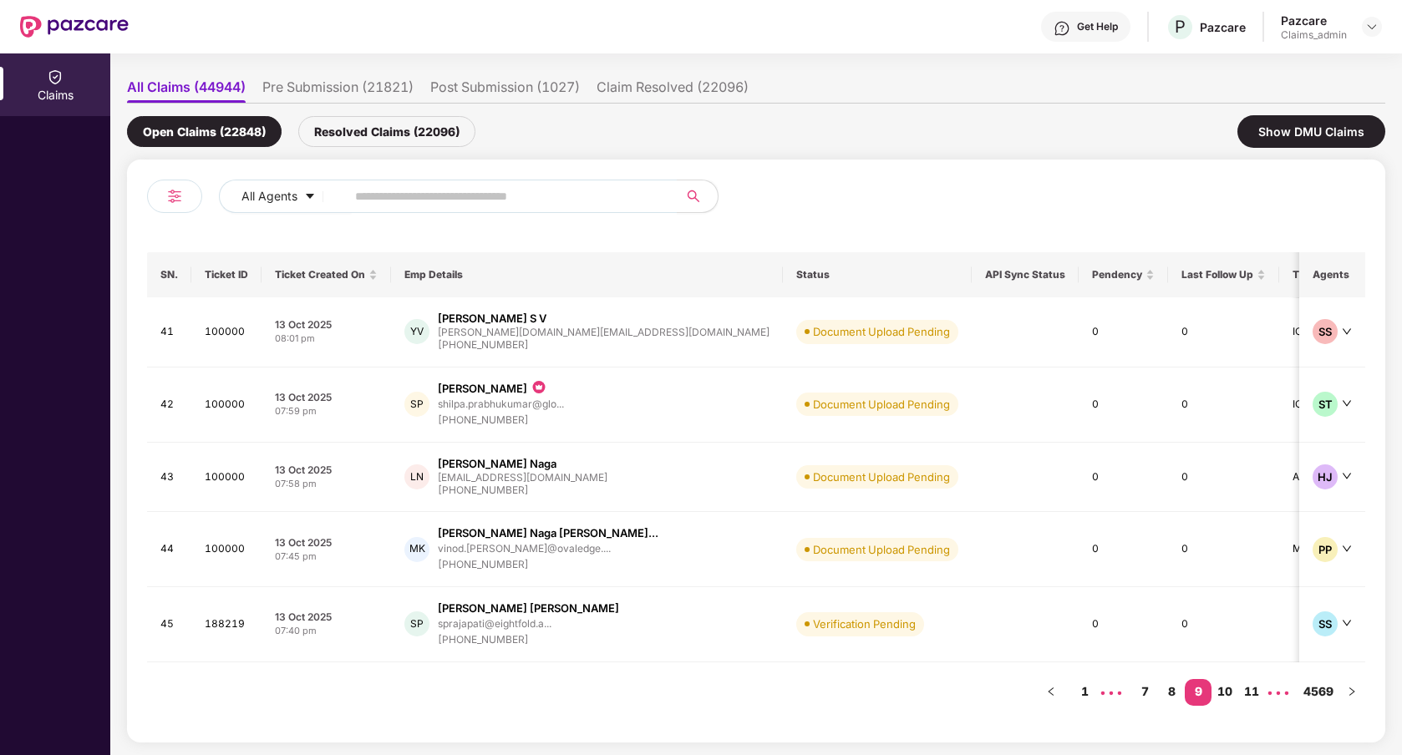
click at [1226, 699] on link "10" at bounding box center [1224, 691] width 27 height 25
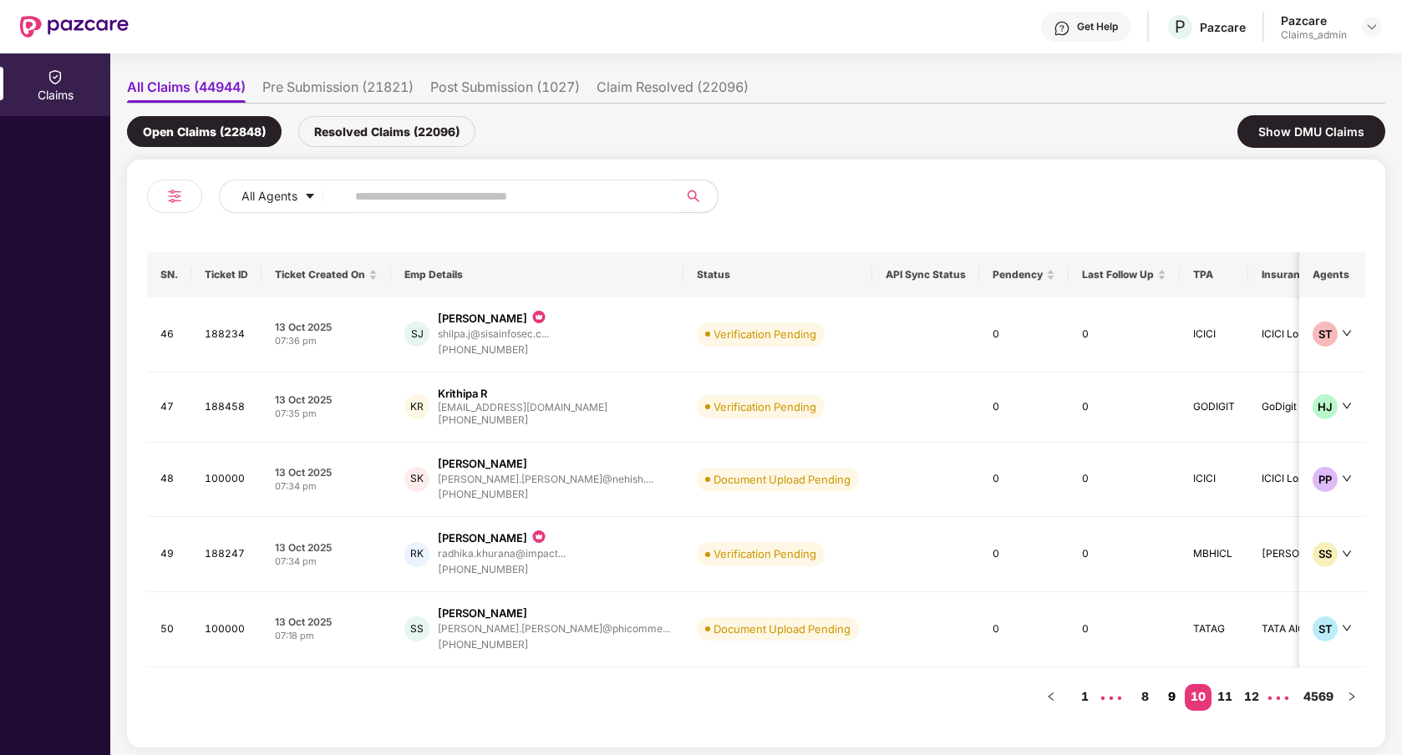
click at [1226, 699] on link "11" at bounding box center [1224, 696] width 27 height 25
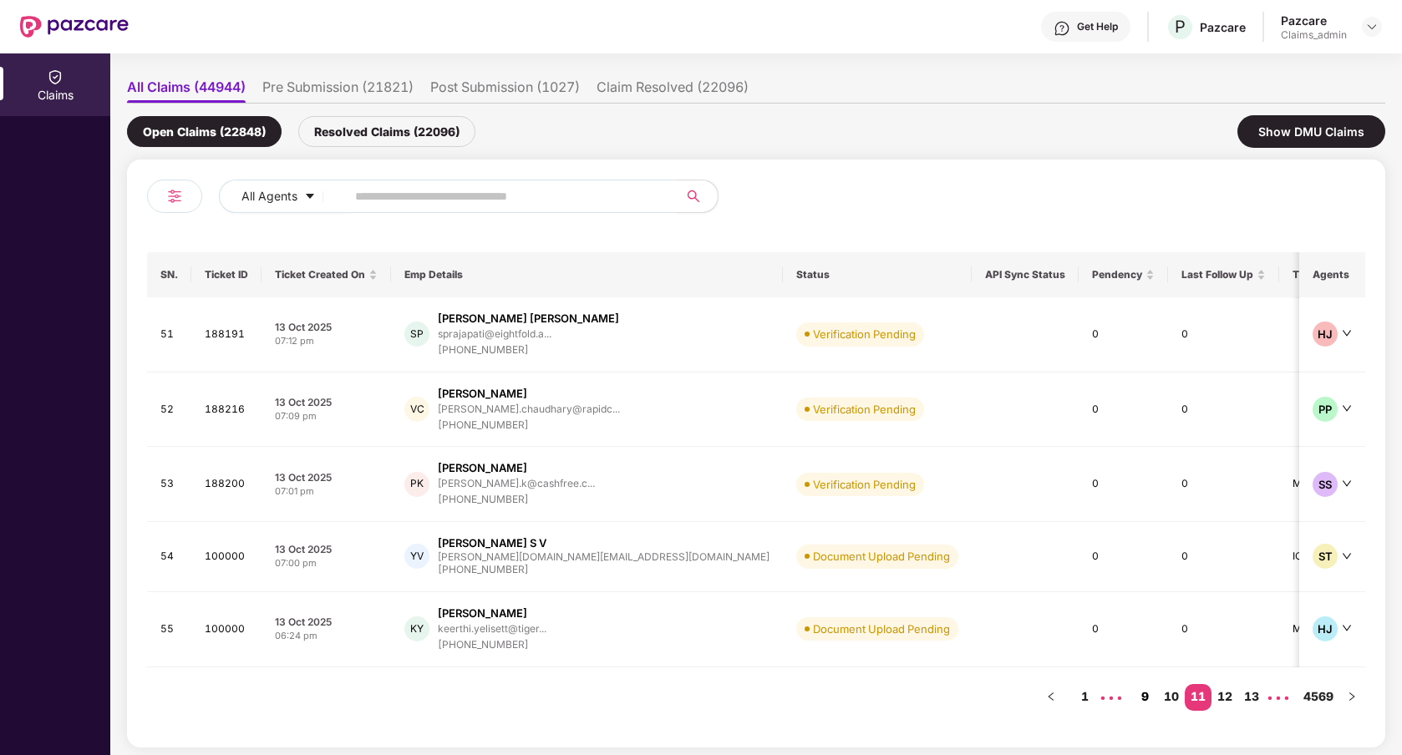
click at [1226, 699] on link "12" at bounding box center [1224, 696] width 27 height 25
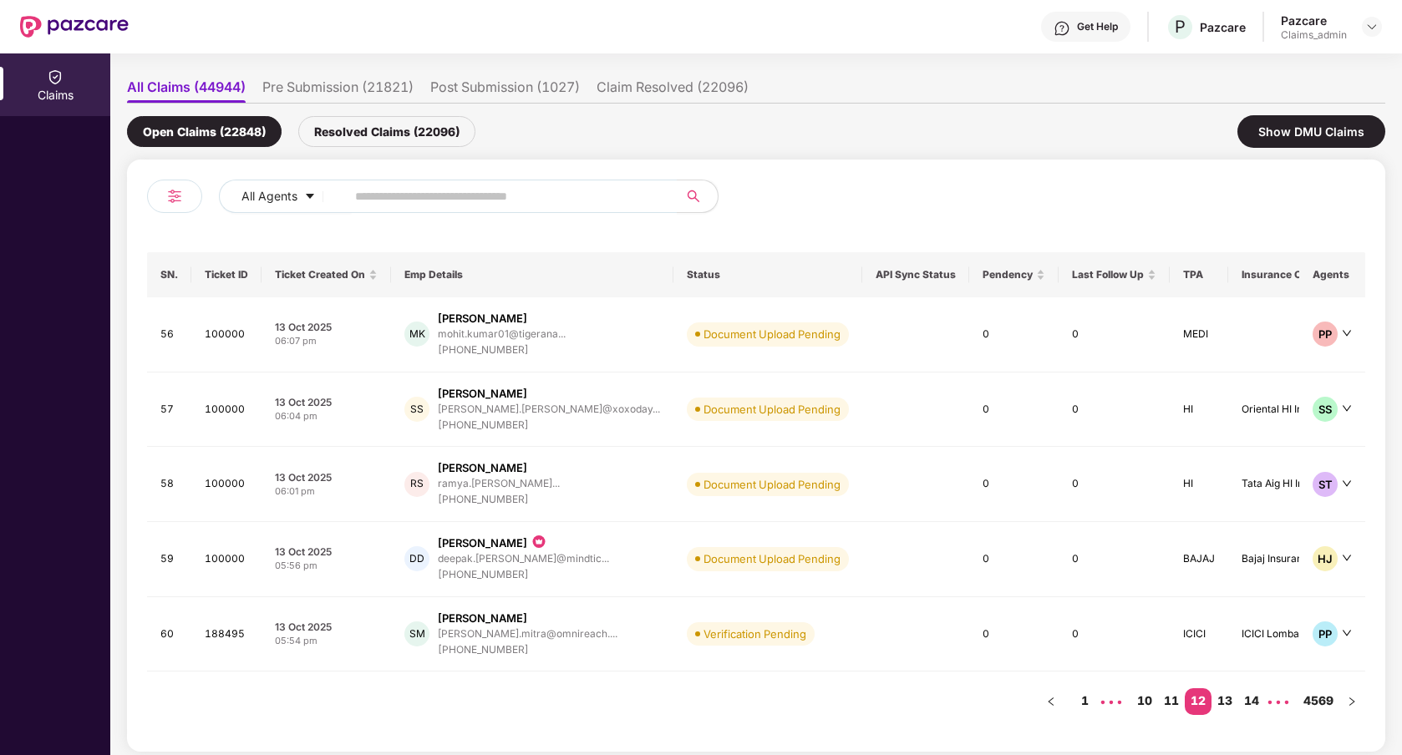
click at [1226, 699] on link "13" at bounding box center [1224, 700] width 27 height 25
click at [1226, 699] on link "14" at bounding box center [1224, 700] width 27 height 25
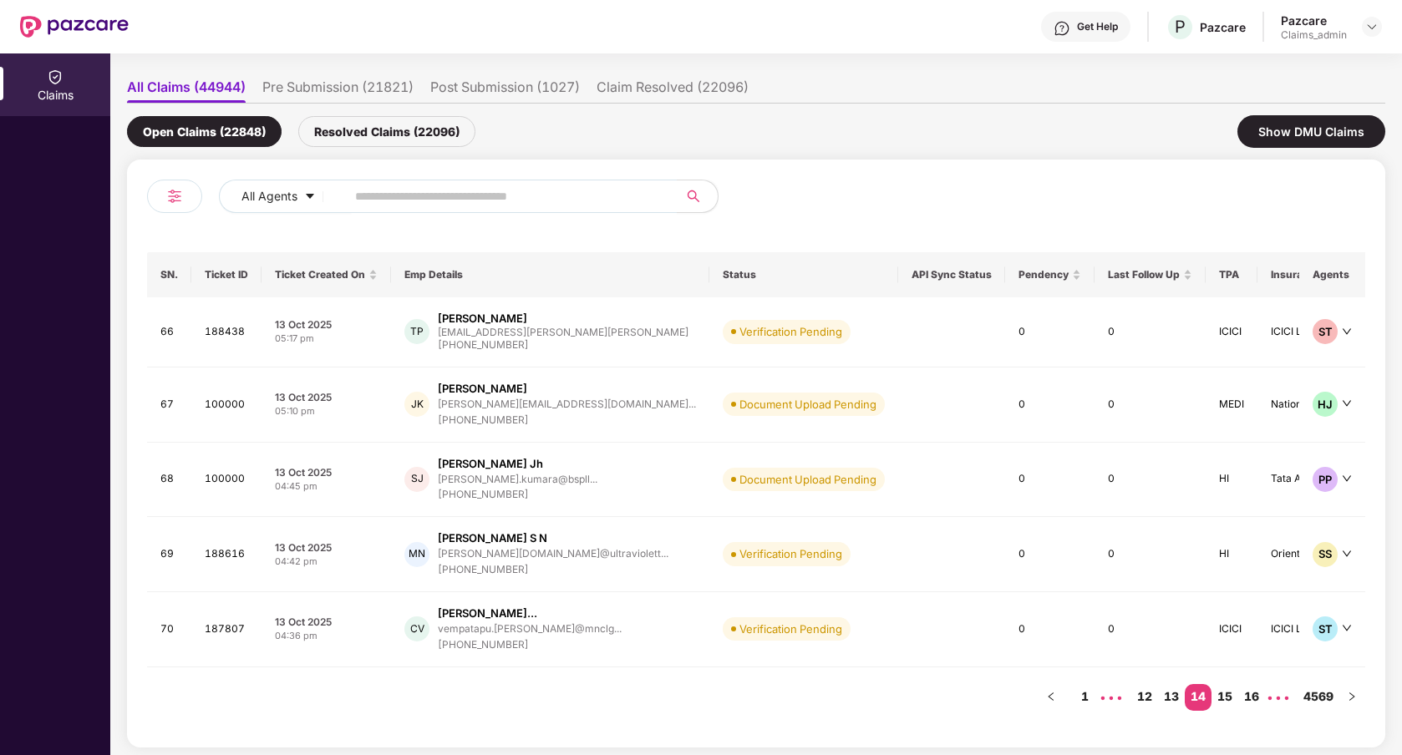
click at [1226, 699] on link "15" at bounding box center [1224, 696] width 27 height 25
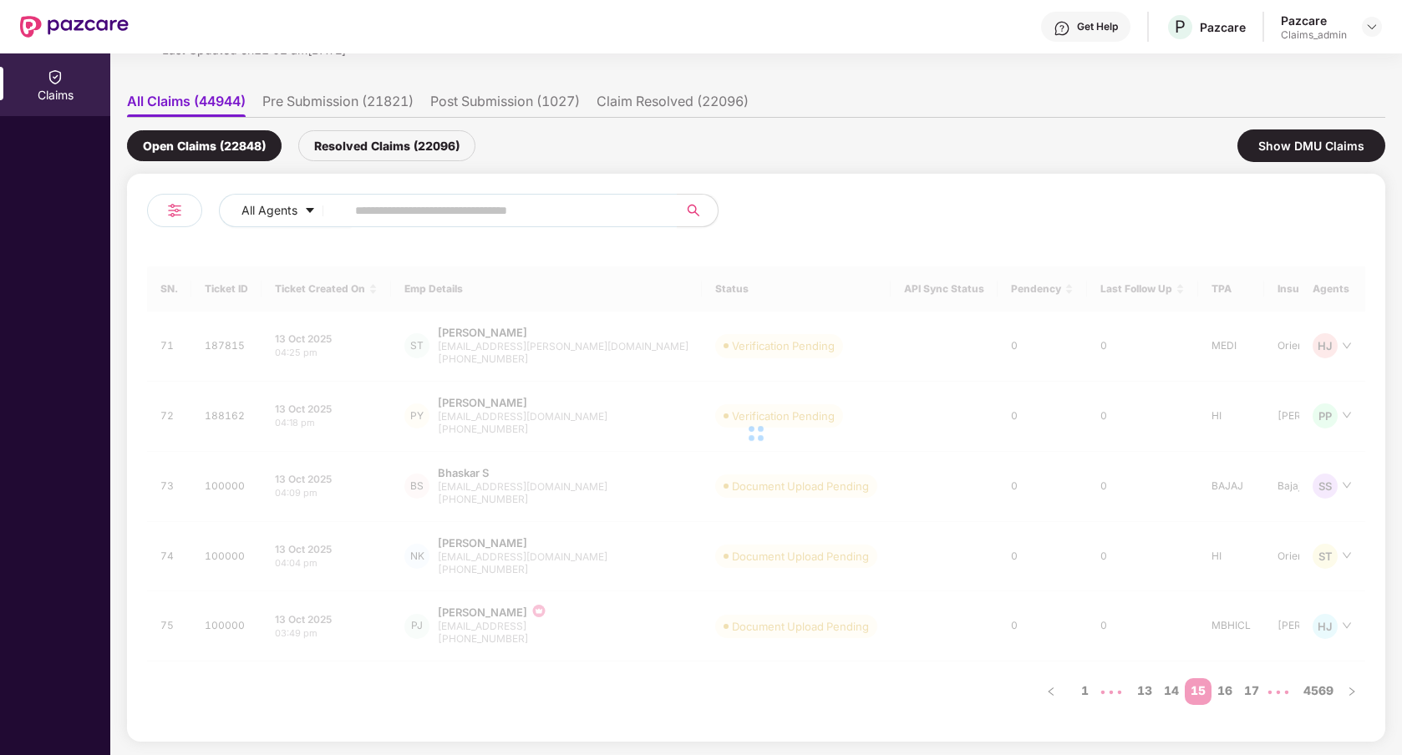
scroll to position [84, 0]
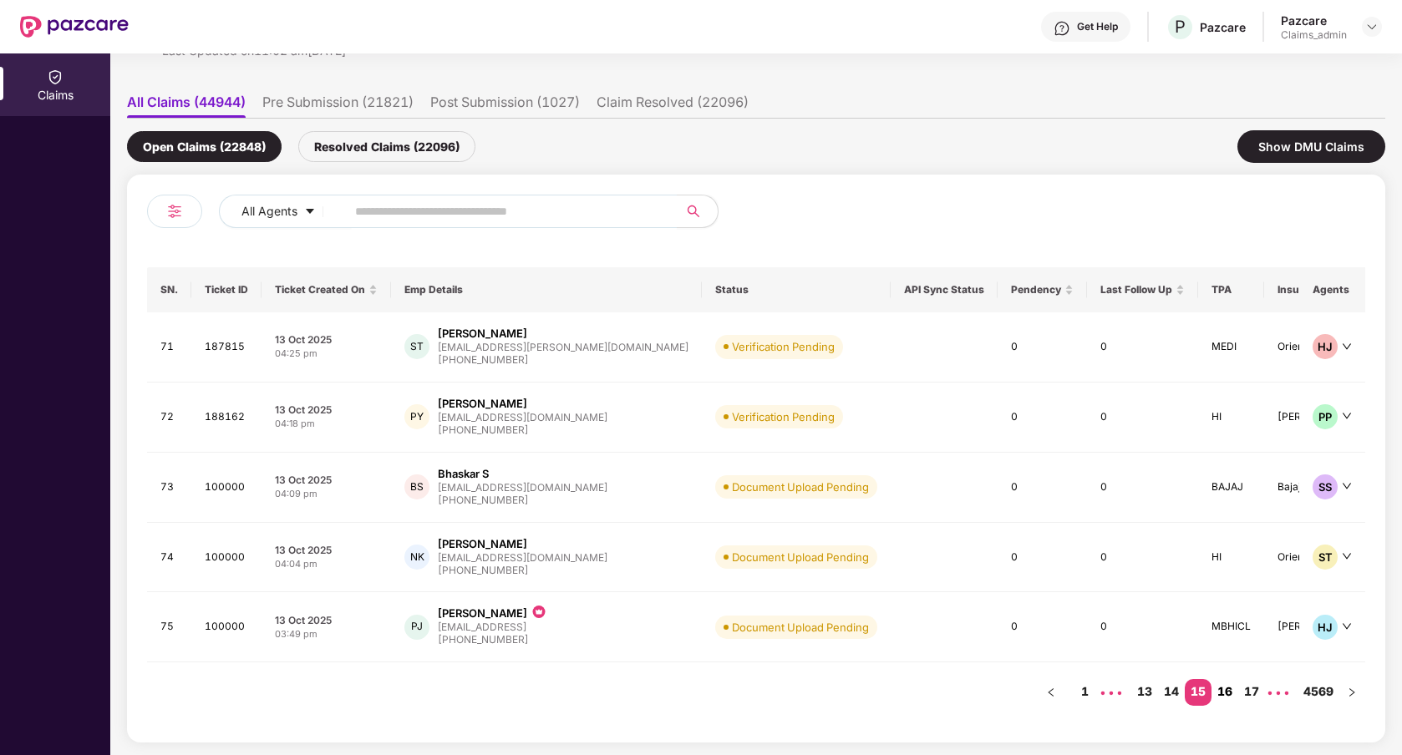
click at [1228, 694] on link "16" at bounding box center [1224, 691] width 27 height 25
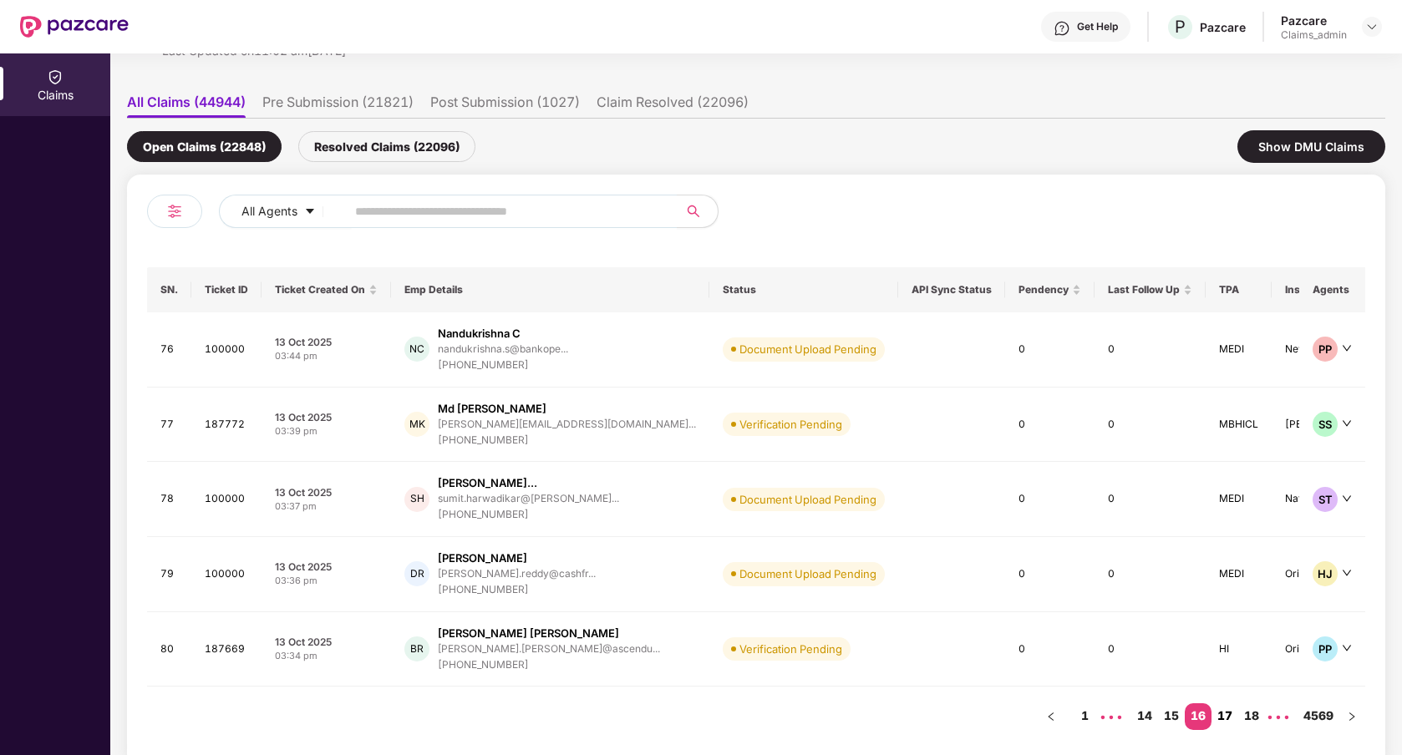
click at [1227, 711] on link "17" at bounding box center [1224, 715] width 27 height 25
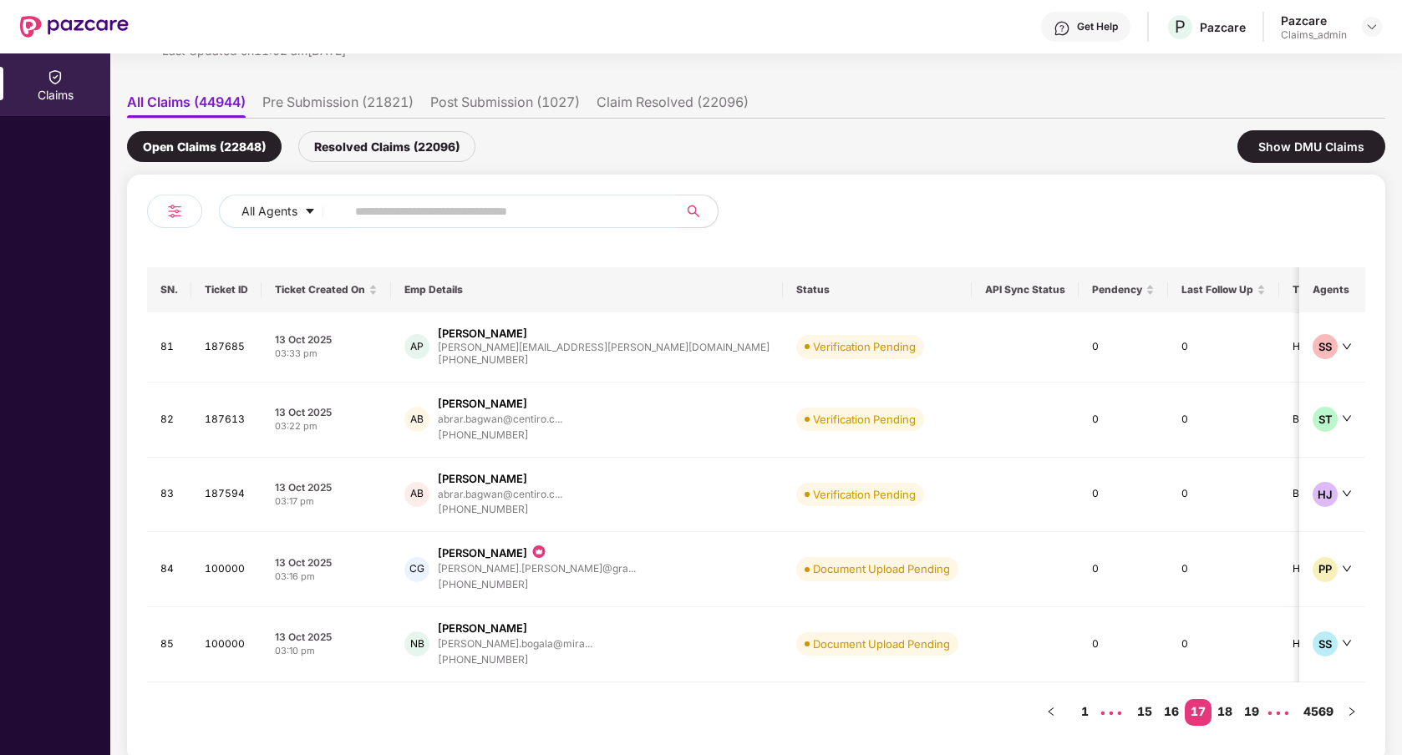
scroll to position [0, 0]
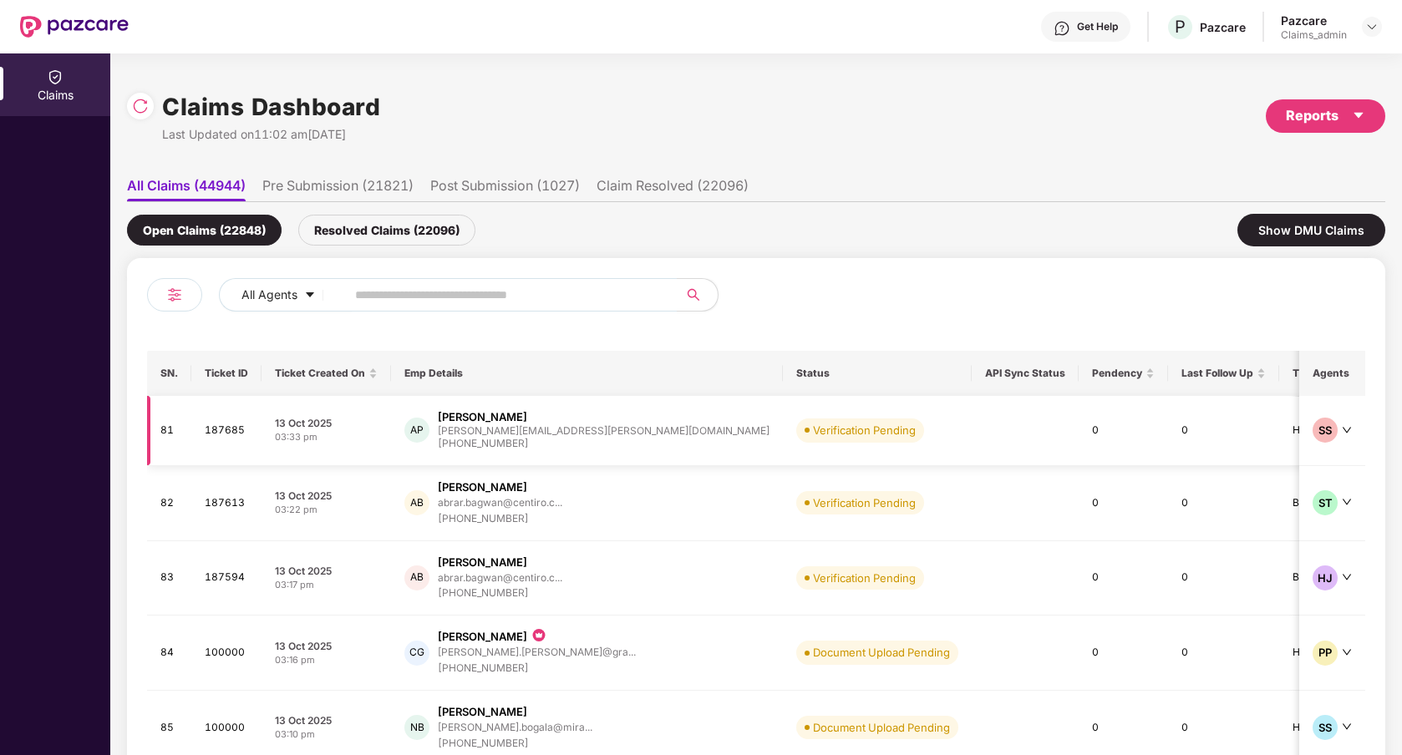
click at [783, 453] on td "Verification Pending" at bounding box center [877, 431] width 189 height 70
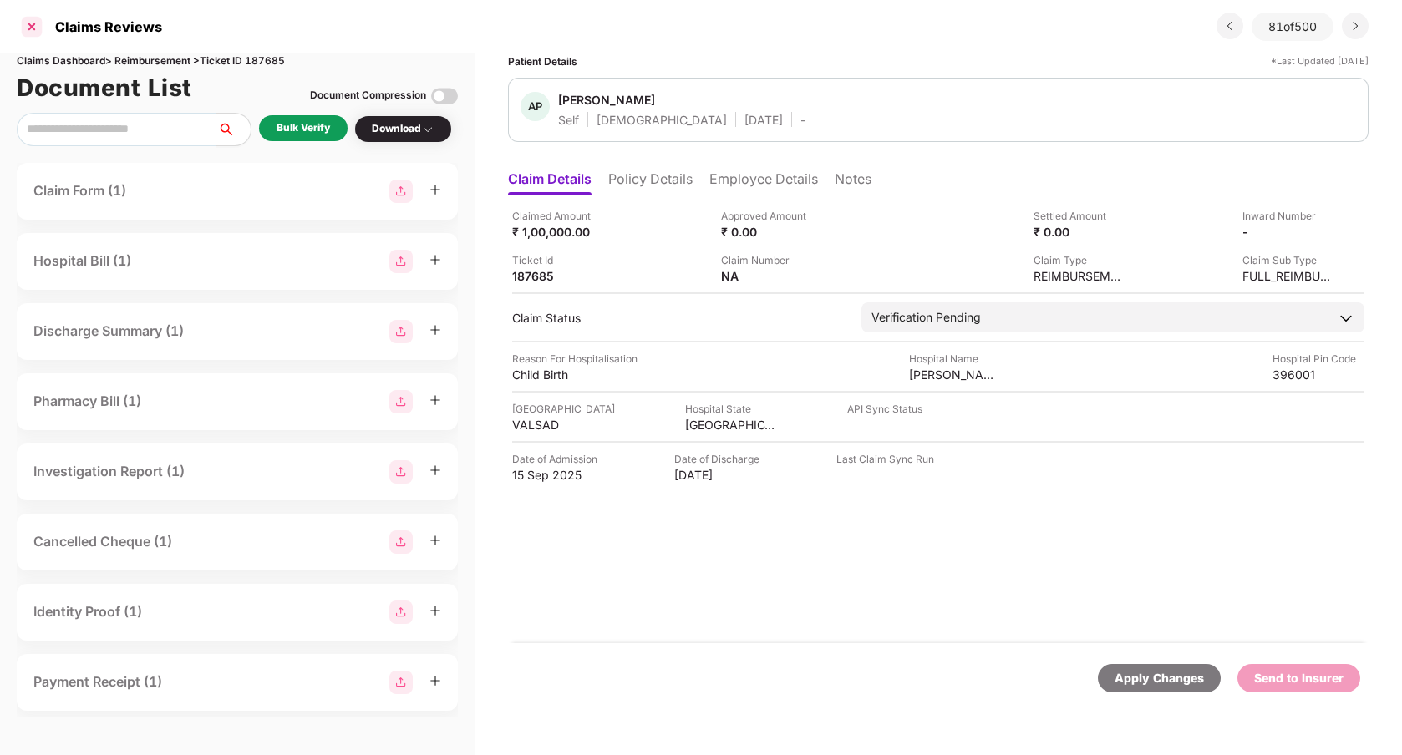
click at [34, 27] on div at bounding box center [31, 26] width 27 height 27
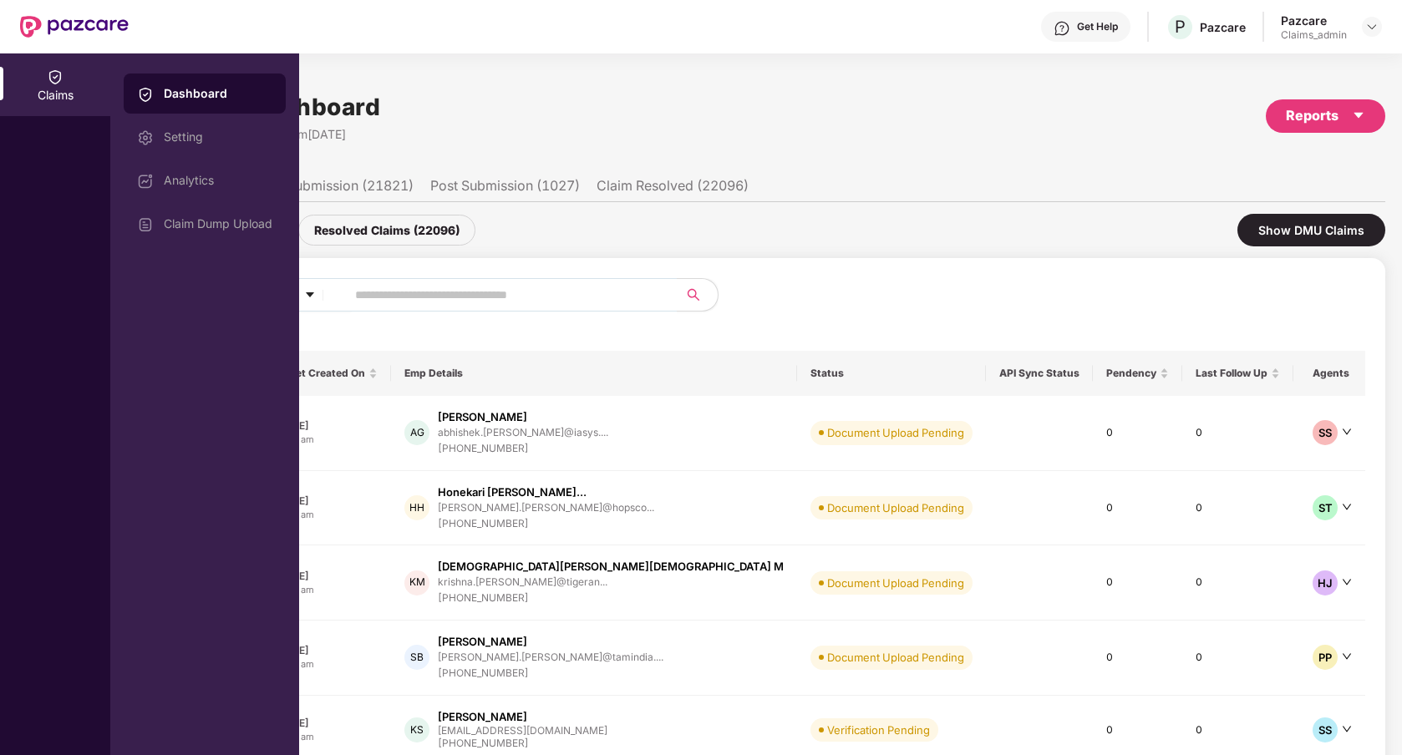
click at [913, 177] on ul "All Claims (44944) Pre Submission (21821) Post Submission (1027) Claim Resolved…" at bounding box center [756, 185] width 1258 height 33
